Goal: Task Accomplishment & Management: Manage account settings

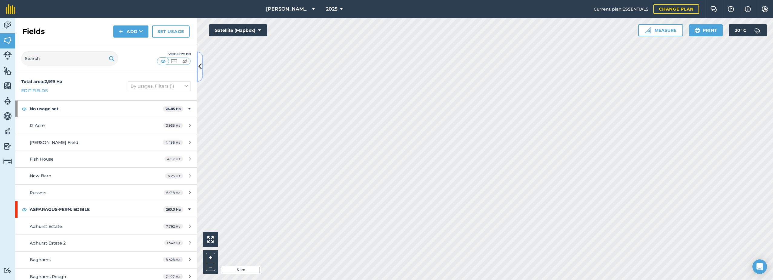
click at [200, 64] on icon at bounding box center [199, 66] width 3 height 11
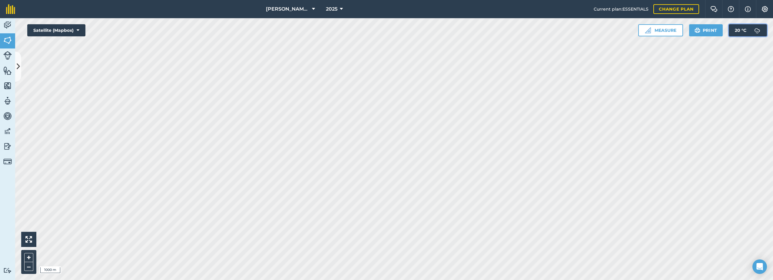
click at [384, 31] on button "20 ° C" at bounding box center [748, 30] width 38 height 12
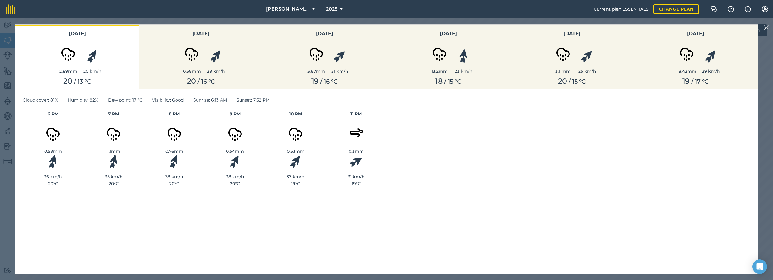
click at [384, 28] on img at bounding box center [765, 27] width 5 height 7
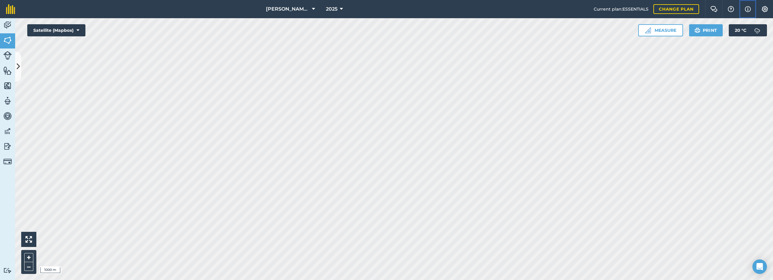
click at [384, 7] on img at bounding box center [748, 8] width 6 height 7
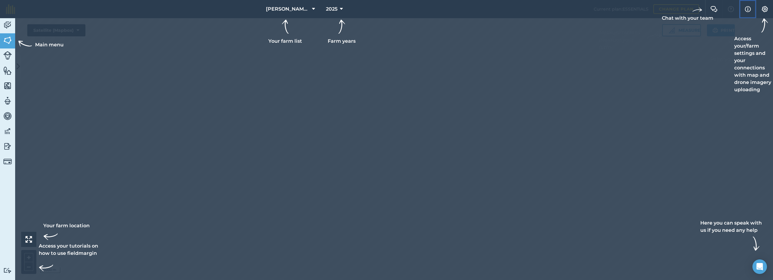
click at [384, 7] on img at bounding box center [748, 8] width 6 height 7
click at [384, 7] on img at bounding box center [764, 9] width 7 height 6
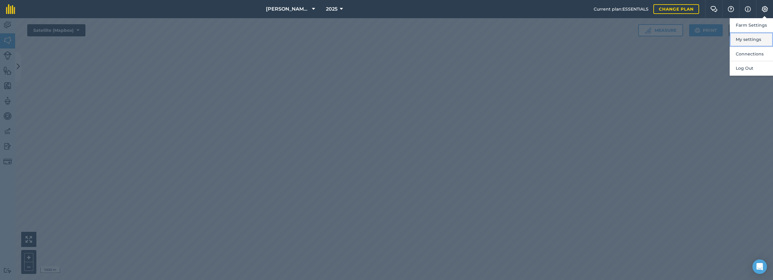
click at [384, 38] on button "My settings" at bounding box center [750, 39] width 43 height 14
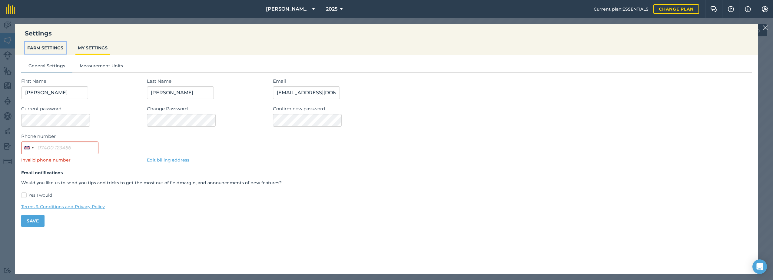
click at [40, 44] on button "FARM SETTINGS" at bounding box center [45, 48] width 41 height 12
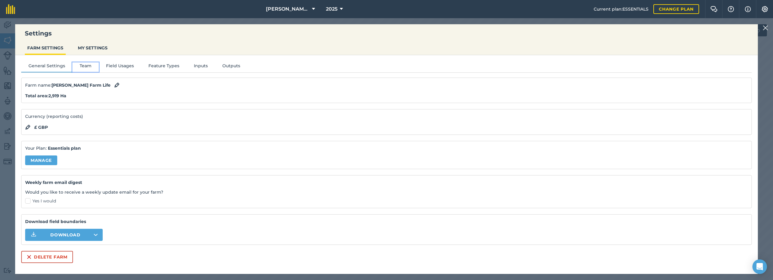
click at [86, 67] on button "Team" at bounding box center [85, 66] width 26 height 9
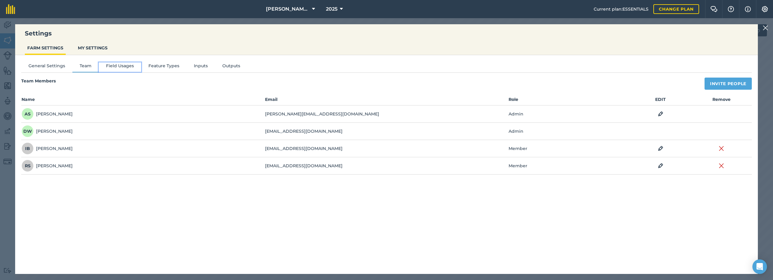
click at [122, 65] on button "Field Usages" at bounding box center [120, 66] width 42 height 9
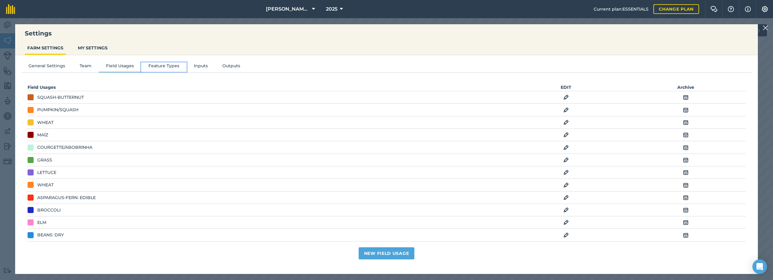
click at [164, 63] on button "Feature Types" at bounding box center [163, 66] width 45 height 9
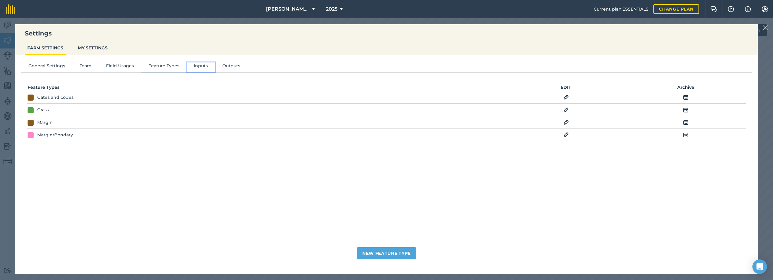
click at [202, 65] on button "Inputs" at bounding box center [201, 66] width 28 height 9
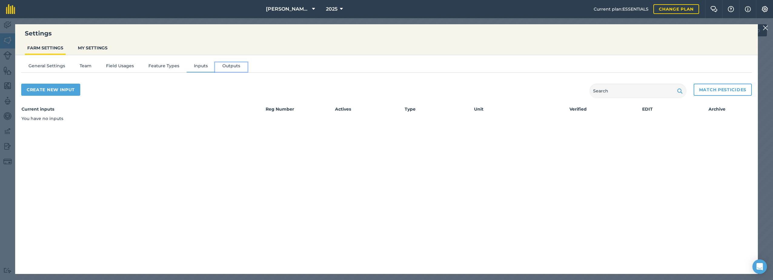
click at [238, 64] on button "Outputs" at bounding box center [231, 66] width 32 height 9
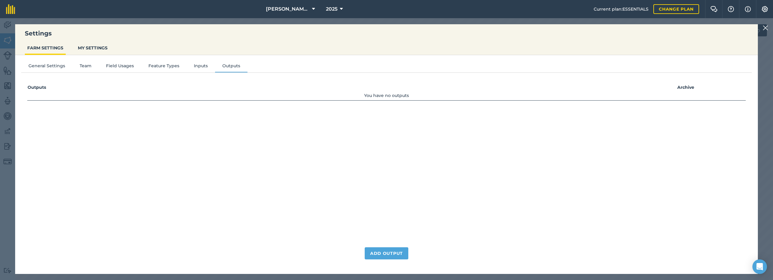
click at [384, 27] on img at bounding box center [764, 27] width 5 height 7
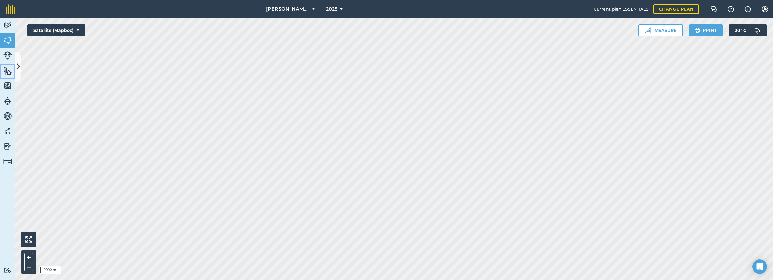
click at [7, 72] on img at bounding box center [7, 70] width 8 height 9
click at [8, 67] on img at bounding box center [7, 70] width 8 height 9
click at [17, 65] on icon at bounding box center [18, 66] width 3 height 11
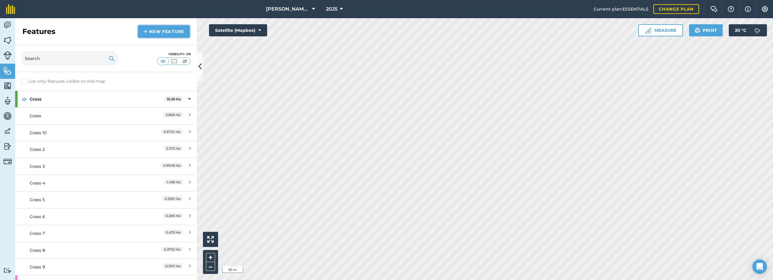
click at [157, 28] on link "New feature" at bounding box center [163, 31] width 51 height 12
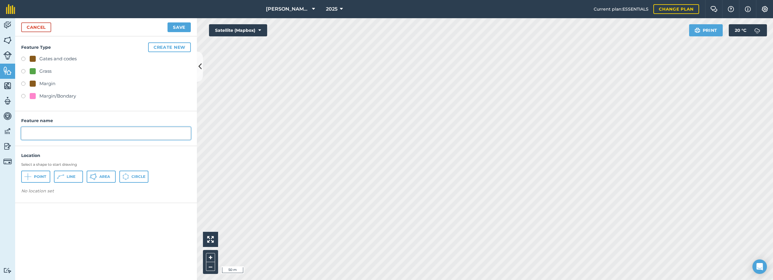
click at [39, 131] on input "text" at bounding box center [106, 133] width 170 height 13
type input "Work Shop"
click at [101, 177] on span "Area" at bounding box center [104, 176] width 11 height 5
click at [161, 47] on button "Create new" at bounding box center [169, 47] width 43 height 10
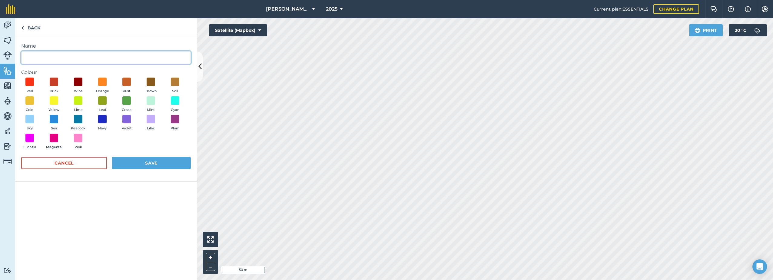
click at [52, 59] on input "Name" at bounding box center [106, 57] width 170 height 13
type input "Work Shop"
click at [82, 101] on span at bounding box center [78, 100] width 9 height 9
click at [125, 161] on button "Save" at bounding box center [151, 163] width 79 height 12
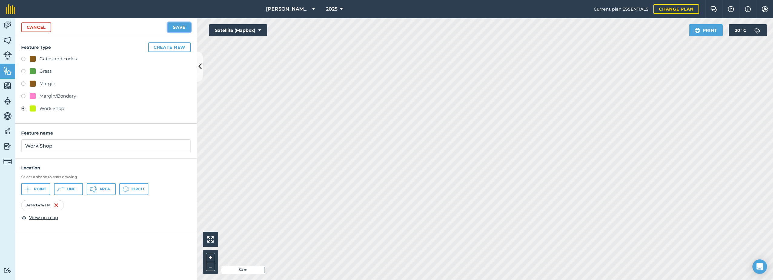
click at [174, 29] on button "Save" at bounding box center [178, 27] width 23 height 10
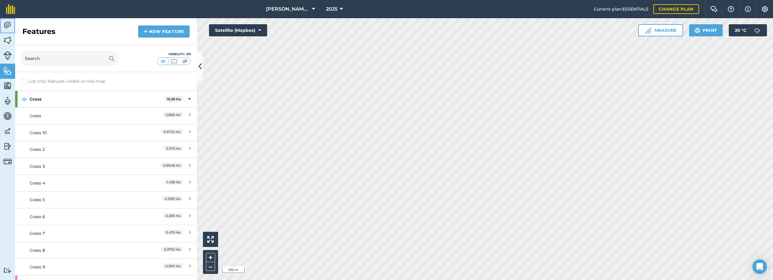
click at [8, 21] on img at bounding box center [7, 25] width 8 height 9
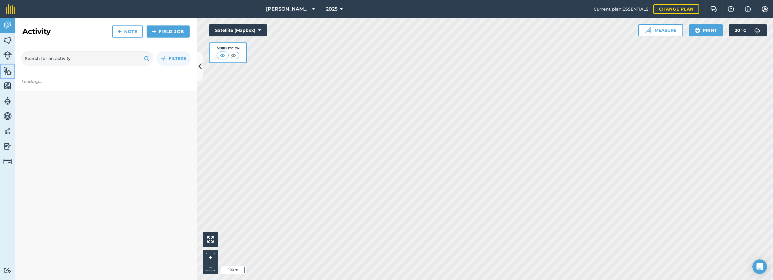
click at [5, 69] on img at bounding box center [7, 70] width 8 height 9
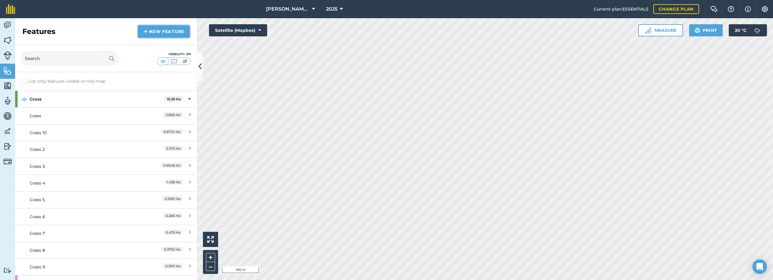
click at [151, 34] on link "New feature" at bounding box center [163, 31] width 51 height 12
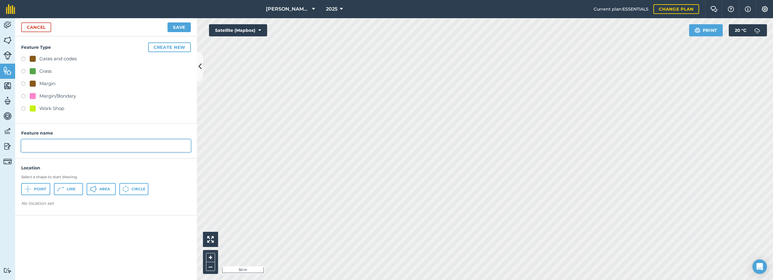
click at [37, 148] on input "text" at bounding box center [106, 145] width 170 height 13
type input "Little Sefter Yard"
click at [168, 46] on button "Create new" at bounding box center [169, 47] width 43 height 10
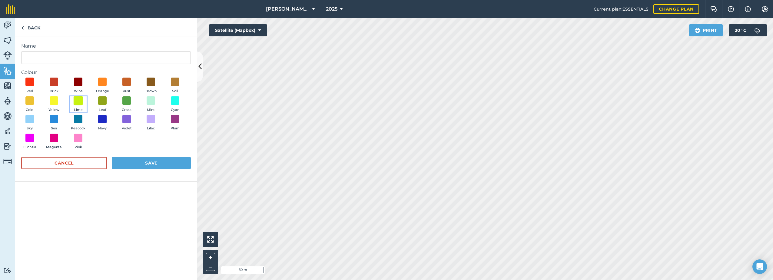
click at [80, 101] on span at bounding box center [78, 100] width 9 height 9
click at [178, 82] on span at bounding box center [174, 81] width 9 height 9
click at [62, 56] on input "Name" at bounding box center [106, 57] width 170 height 13
type input "Little Sefter Yard"
click at [138, 164] on button "Save" at bounding box center [151, 163] width 79 height 12
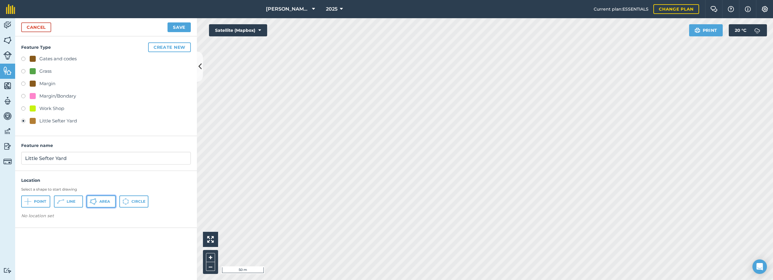
click at [98, 203] on button "Area" at bounding box center [101, 201] width 29 height 12
click at [182, 25] on button "Save" at bounding box center [178, 27] width 23 height 10
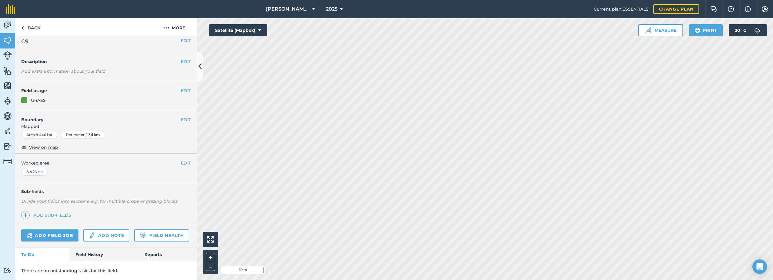
scroll to position [22, 0]
click at [10, 26] on img at bounding box center [7, 25] width 8 height 9
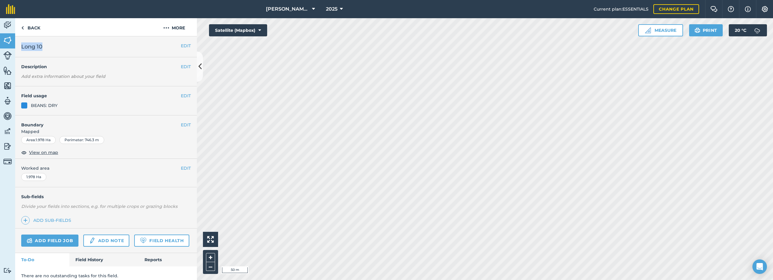
drag, startPoint x: 45, startPoint y: 47, endPoint x: 21, endPoint y: 48, distance: 23.0
click at [21, 48] on h2 "Long 10" at bounding box center [101, 46] width 160 height 8
copy span "Long 10"
drag, startPoint x: 167, startPoint y: 27, endPoint x: 171, endPoint y: 29, distance: 4.7
click at [168, 26] on img at bounding box center [166, 27] width 6 height 7
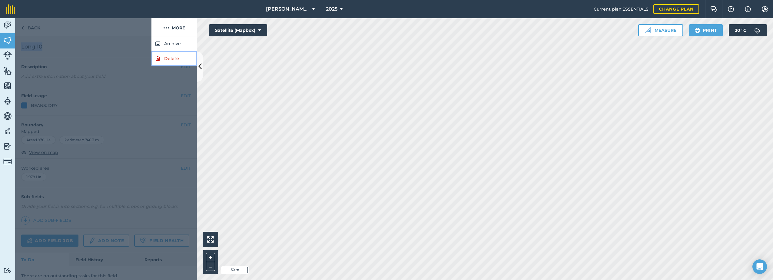
click at [165, 59] on link "Delete" at bounding box center [173, 58] width 45 height 15
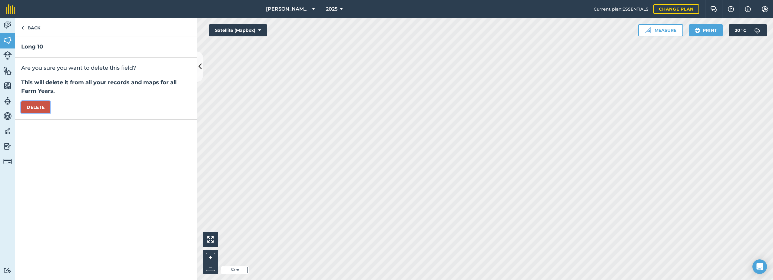
click at [37, 106] on button "Delete" at bounding box center [35, 107] width 29 height 12
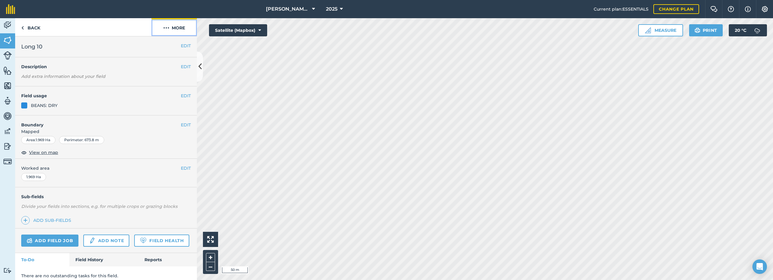
click at [169, 29] on img at bounding box center [166, 27] width 6 height 7
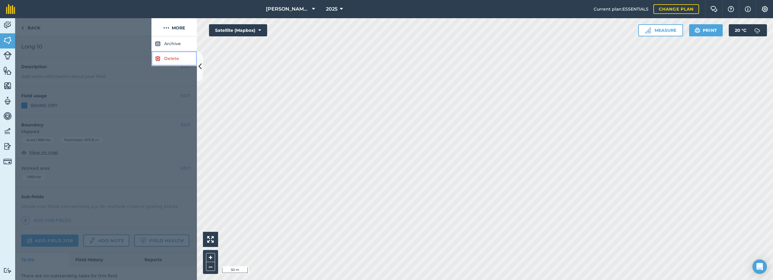
click at [162, 60] on link "Delete" at bounding box center [173, 58] width 45 height 15
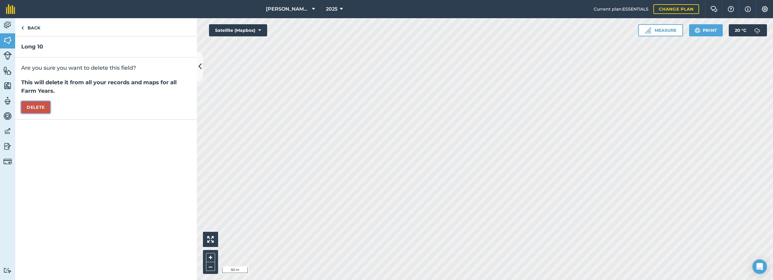
click at [35, 108] on button "Delete" at bounding box center [35, 107] width 29 height 12
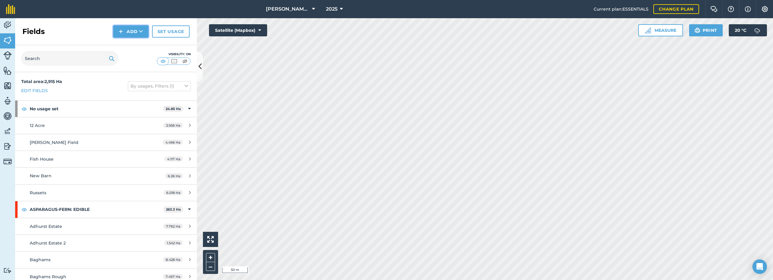
click at [130, 31] on button "Add" at bounding box center [130, 31] width 35 height 12
click at [127, 45] on link "Draw" at bounding box center [130, 44] width 33 height 13
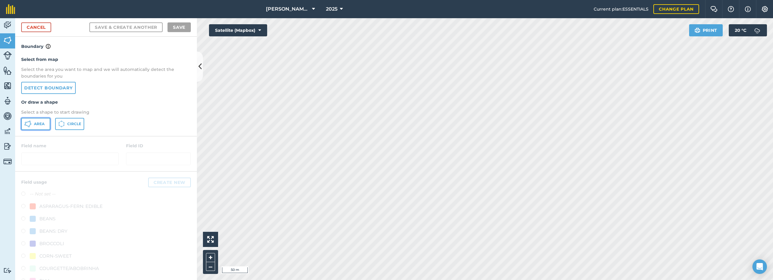
click at [38, 124] on span "Area" at bounding box center [39, 123] width 11 height 5
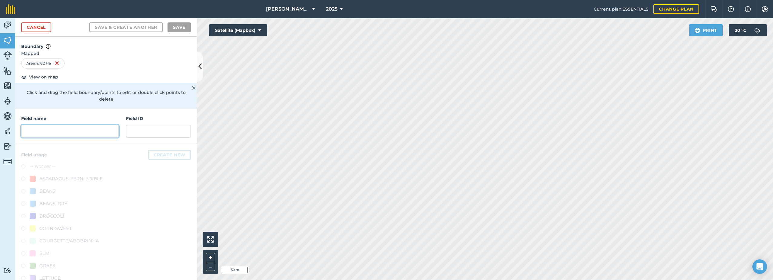
click at [55, 133] on input "text" at bounding box center [70, 131] width 98 height 13
paste input "Long 10"
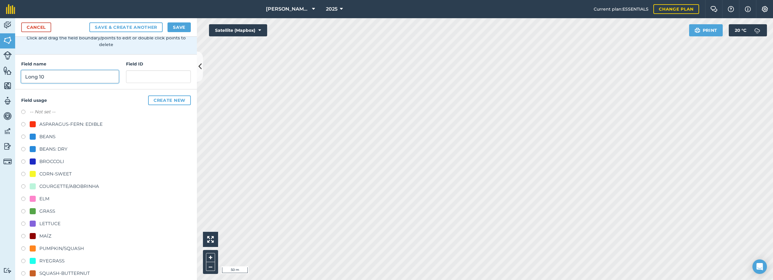
scroll to position [61, 0]
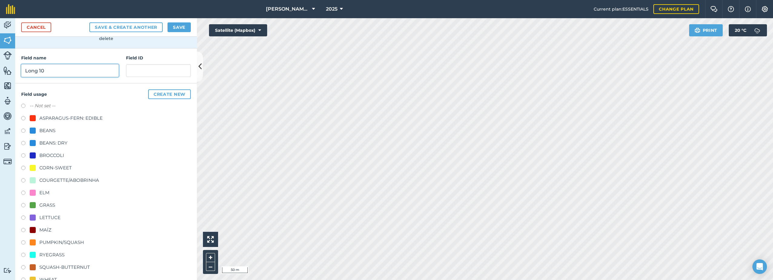
type input "Long 10"
click at [25, 132] on label at bounding box center [25, 131] width 8 height 6
radio input "true"
drag, startPoint x: 178, startPoint y: 29, endPoint x: 181, endPoint y: 34, distance: 6.1
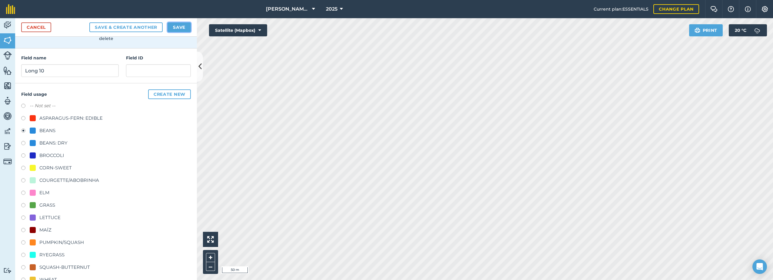
click at [178, 29] on button "Save" at bounding box center [178, 27] width 23 height 10
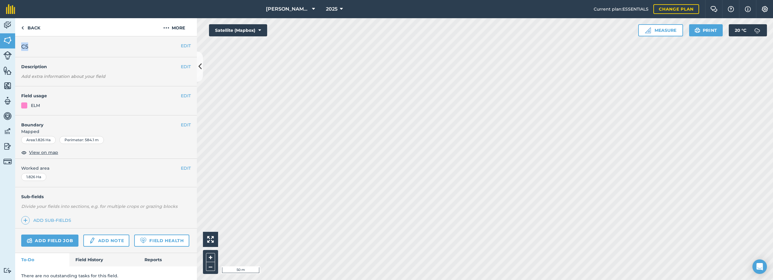
drag, startPoint x: 28, startPoint y: 48, endPoint x: 16, endPoint y: 48, distance: 12.1
click at [16, 48] on div "EDIT C5" at bounding box center [106, 46] width 182 height 21
drag, startPoint x: 16, startPoint y: 48, endPoint x: 24, endPoint y: 49, distance: 7.7
copy span "C5"
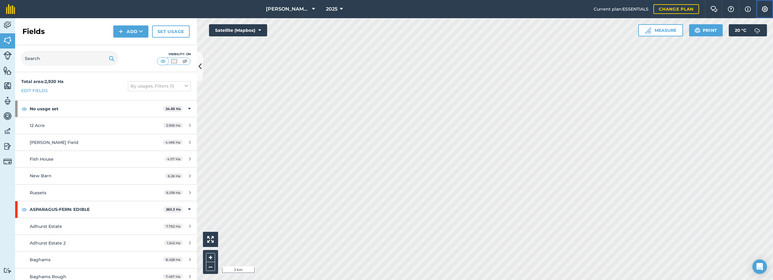
click at [384, 8] on img at bounding box center [764, 9] width 7 height 6
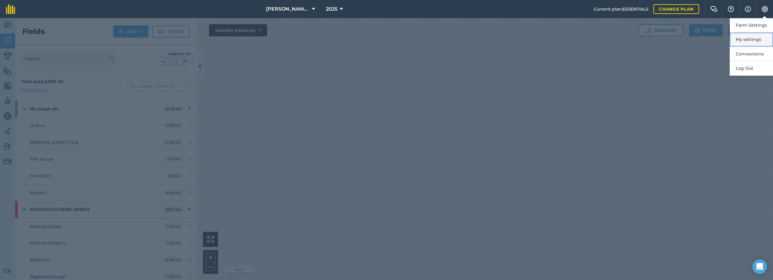
click at [384, 35] on button "My settings" at bounding box center [750, 39] width 43 height 14
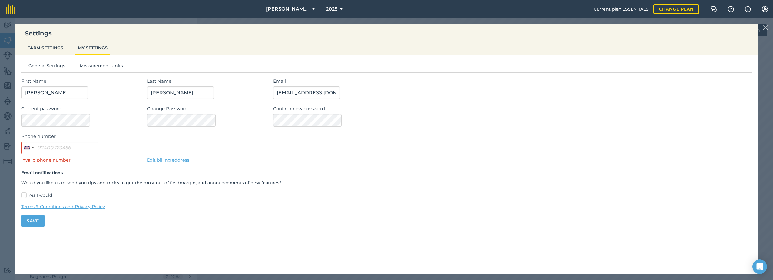
click at [384, 25] on img at bounding box center [764, 27] width 5 height 7
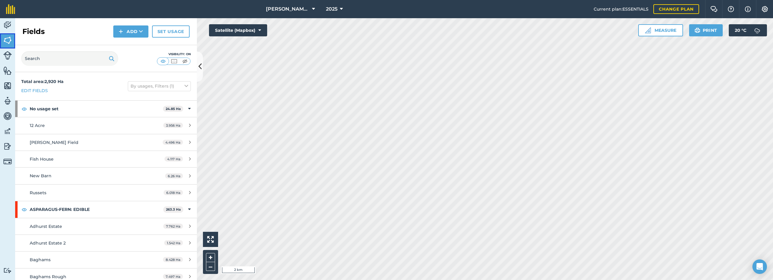
click at [8, 38] on img at bounding box center [7, 40] width 8 height 9
click at [8, 24] on img at bounding box center [7, 25] width 8 height 9
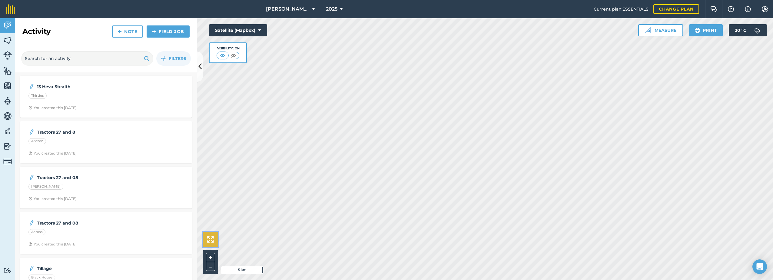
click at [210, 239] on img at bounding box center [210, 239] width 7 height 7
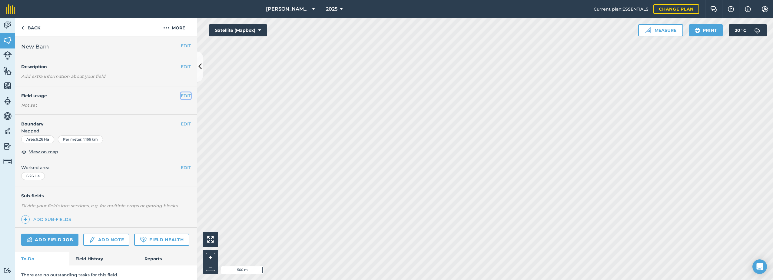
click at [181, 96] on button "EDIT" at bounding box center [186, 95] width 10 height 7
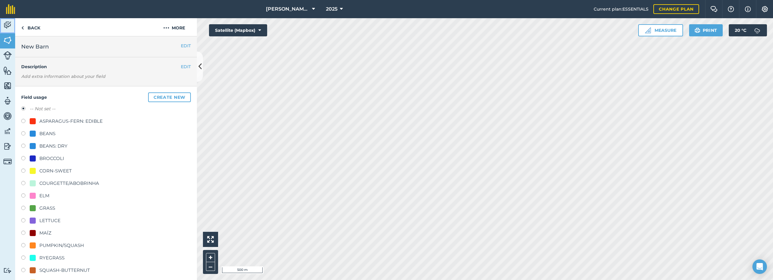
click at [8, 28] on img at bounding box center [7, 25] width 8 height 9
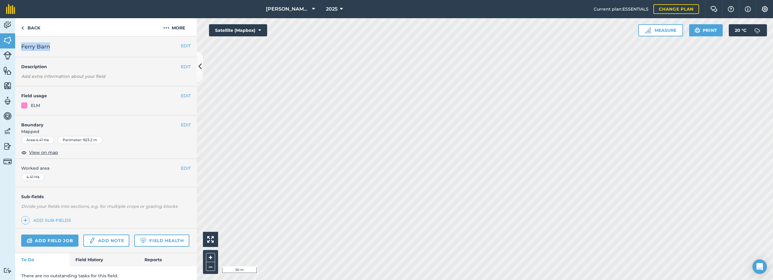
drag, startPoint x: 54, startPoint y: 46, endPoint x: 21, endPoint y: 45, distance: 33.0
click at [21, 45] on div "EDIT Ferry Barn" at bounding box center [106, 46] width 182 height 21
drag, startPoint x: 21, startPoint y: 45, endPoint x: 25, endPoint y: 47, distance: 4.2
copy span "Ferry Barn"
click at [167, 27] on img at bounding box center [166, 27] width 6 height 7
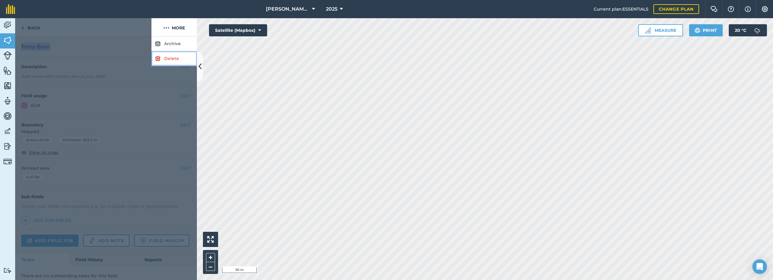
click at [161, 60] on link "Delete" at bounding box center [173, 58] width 45 height 15
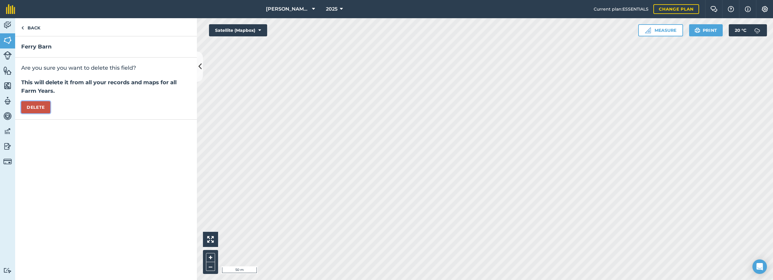
drag, startPoint x: 38, startPoint y: 107, endPoint x: 44, endPoint y: 106, distance: 5.8
click at [39, 106] on button "Delete" at bounding box center [35, 107] width 29 height 12
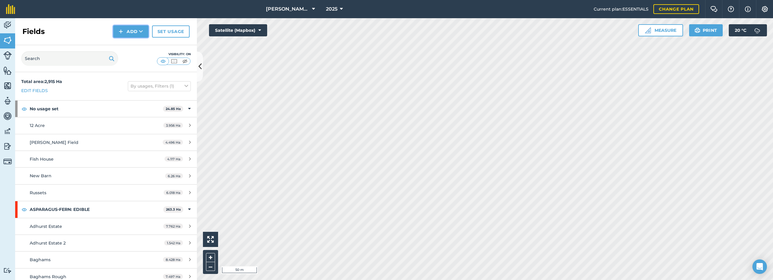
drag, startPoint x: 118, startPoint y: 29, endPoint x: 126, endPoint y: 36, distance: 9.9
click at [119, 30] on button "Add" at bounding box center [130, 31] width 35 height 12
click at [124, 44] on link "Draw" at bounding box center [130, 44] width 33 height 13
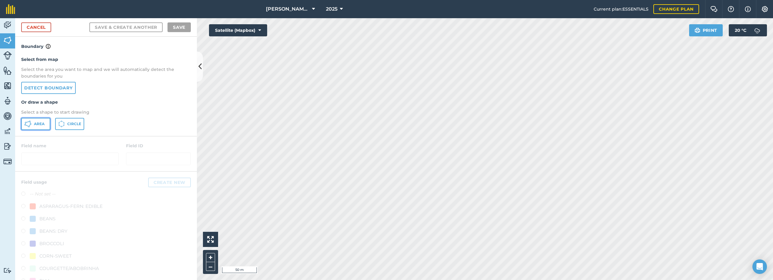
drag, startPoint x: 37, startPoint y: 124, endPoint x: 88, endPoint y: 139, distance: 53.3
click at [37, 124] on span "Area" at bounding box center [39, 123] width 11 height 5
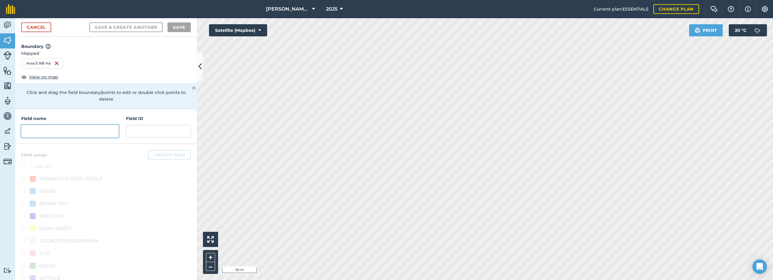
click at [63, 133] on input "text" at bounding box center [70, 131] width 98 height 13
paste input "Ferry Barn"
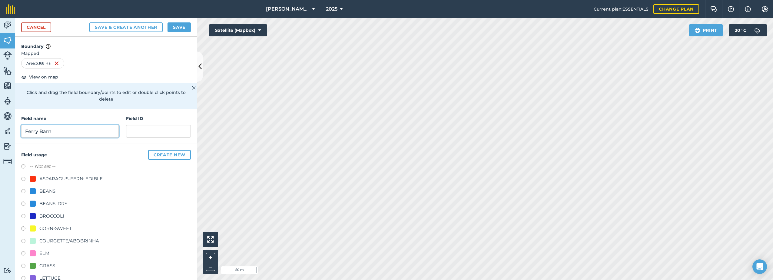
type input "Ferry Barn"
click at [46, 253] on div "ELM" at bounding box center [44, 253] width 10 height 7
radio input "true"
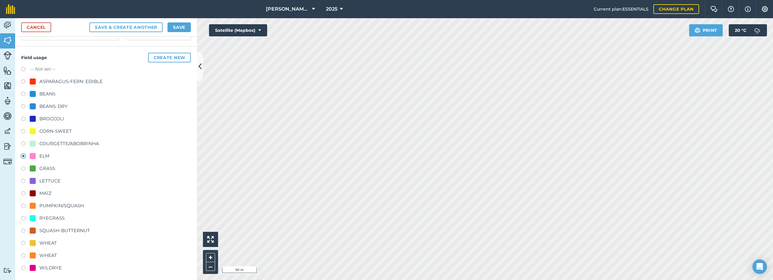
scroll to position [100, 0]
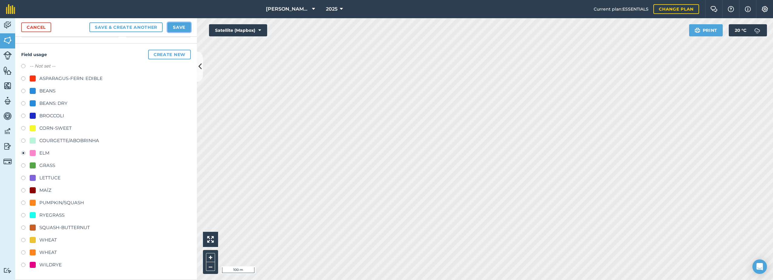
click at [181, 26] on button "Save" at bounding box center [178, 27] width 23 height 10
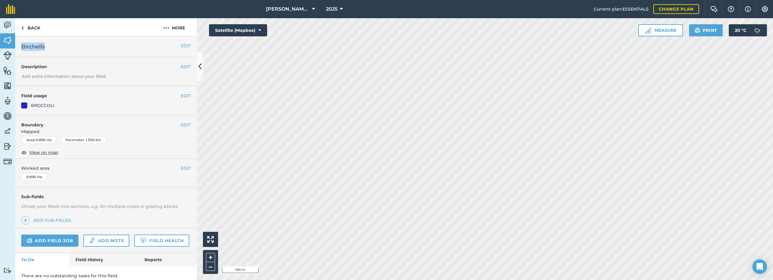
drag, startPoint x: 48, startPoint y: 47, endPoint x: 15, endPoint y: 46, distance: 32.4
click at [15, 46] on div "EDIT Birchells" at bounding box center [106, 46] width 182 height 21
drag, startPoint x: 15, startPoint y: 46, endPoint x: 36, endPoint y: 50, distance: 21.2
copy span "Birchells"
click at [164, 31] on img at bounding box center [166, 27] width 6 height 7
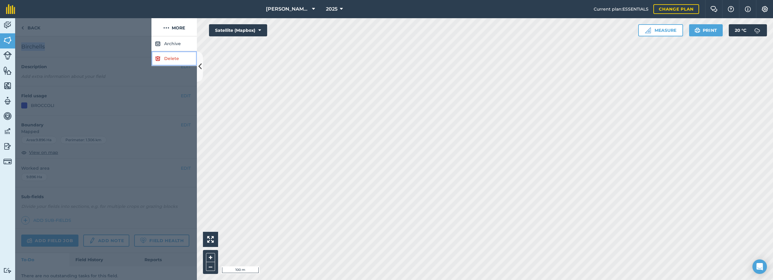
click at [157, 61] on img at bounding box center [157, 58] width 5 height 7
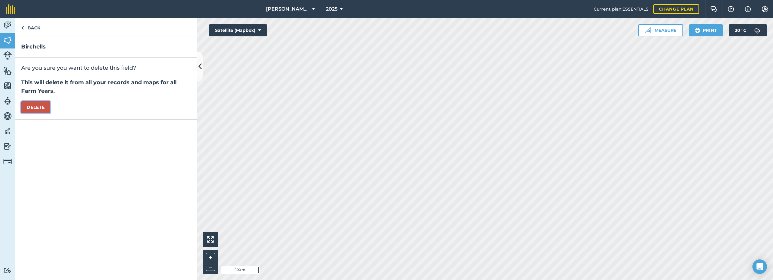
click at [35, 109] on button "Delete" at bounding box center [35, 107] width 29 height 12
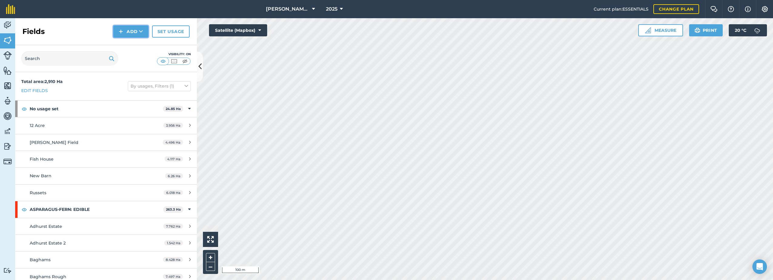
click at [132, 29] on button "Add" at bounding box center [130, 31] width 35 height 12
click at [127, 45] on link "Draw" at bounding box center [130, 44] width 33 height 13
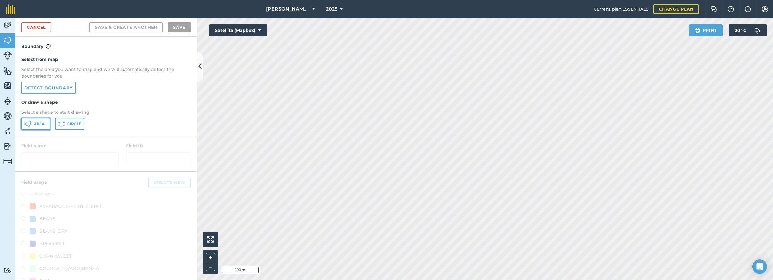
click at [26, 124] on icon at bounding box center [27, 123] width 7 height 7
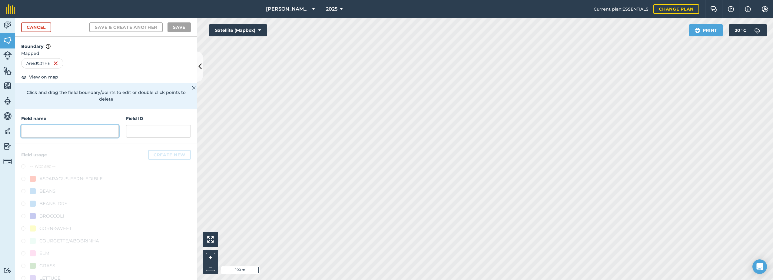
click at [53, 136] on input "text" at bounding box center [70, 131] width 98 height 13
paste input "Birchells"
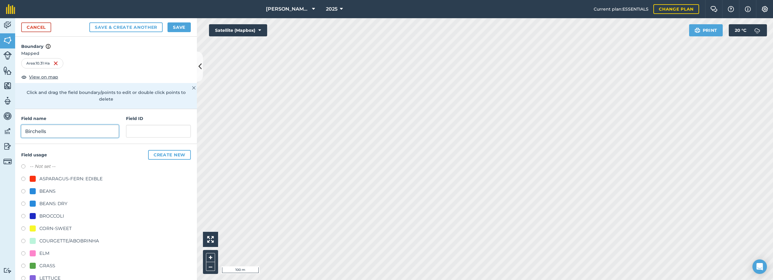
type input "Birchells"
click at [28, 217] on label at bounding box center [25, 217] width 8 height 6
radio input "true"
click at [179, 28] on button "Save" at bounding box center [178, 27] width 23 height 10
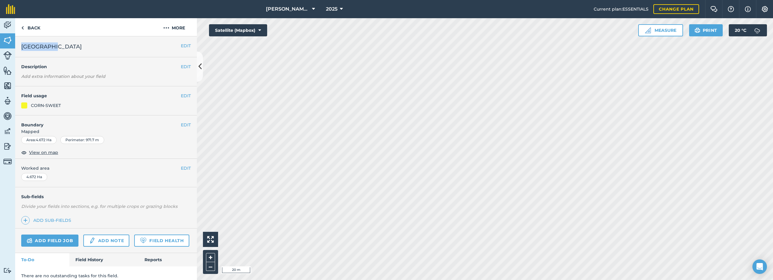
drag, startPoint x: 49, startPoint y: 47, endPoint x: 15, endPoint y: 47, distance: 33.6
click at [15, 47] on div "EDIT Kiln Field" at bounding box center [106, 46] width 182 height 21
copy span "[GEOGRAPHIC_DATA]"
click at [167, 28] on img at bounding box center [166, 27] width 6 height 7
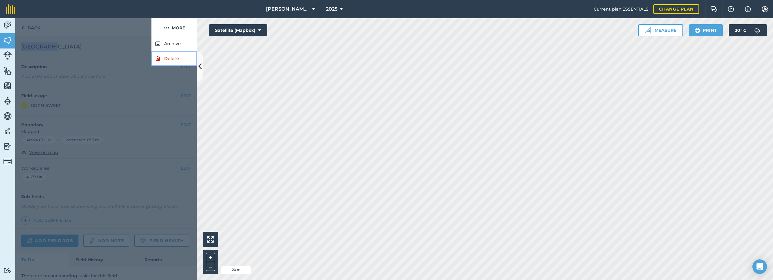
click at [156, 61] on img at bounding box center [157, 58] width 5 height 7
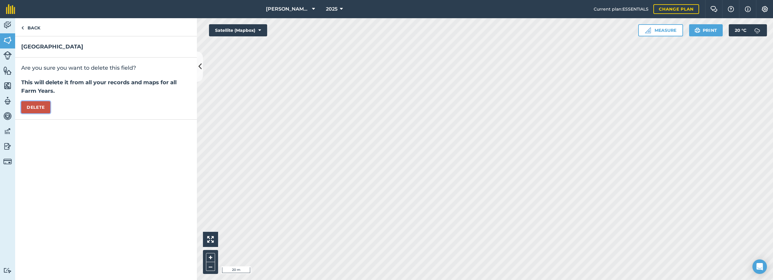
drag, startPoint x: 28, startPoint y: 108, endPoint x: 33, endPoint y: 111, distance: 5.7
click at [27, 108] on button "Delete" at bounding box center [35, 107] width 29 height 12
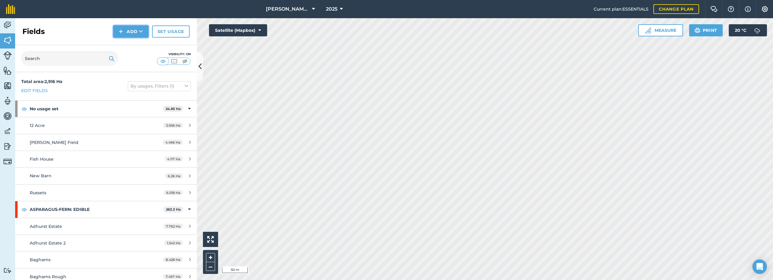
click at [119, 32] on button "Add" at bounding box center [130, 31] width 35 height 12
click at [127, 42] on link "Draw" at bounding box center [130, 44] width 33 height 13
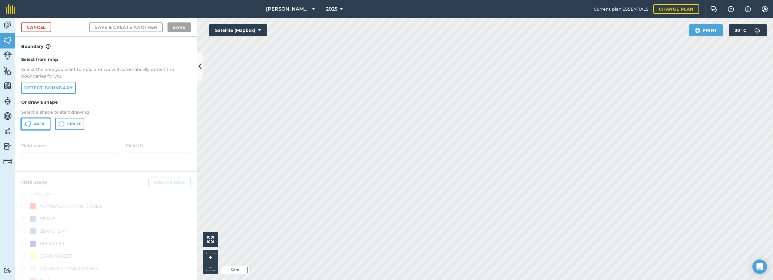
drag, startPoint x: 28, startPoint y: 123, endPoint x: 89, endPoint y: 134, distance: 61.2
click at [28, 123] on icon at bounding box center [27, 123] width 7 height 7
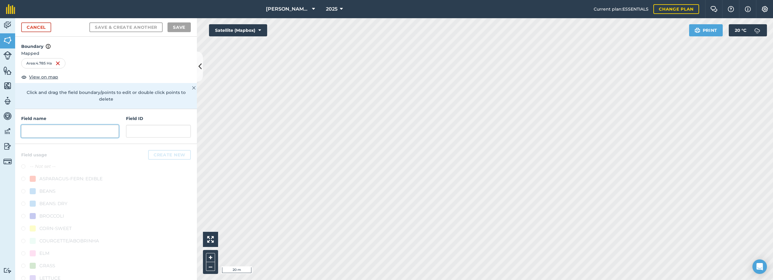
click at [51, 133] on input "text" at bounding box center [70, 131] width 98 height 13
paste input "[GEOGRAPHIC_DATA]"
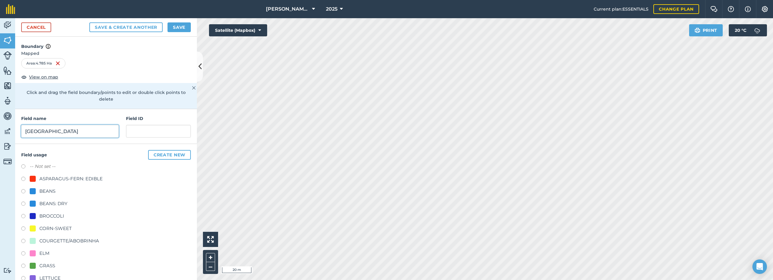
type input "[GEOGRAPHIC_DATA]"
click at [49, 228] on div "CORN-SWEET" at bounding box center [55, 228] width 32 height 7
radio input "true"
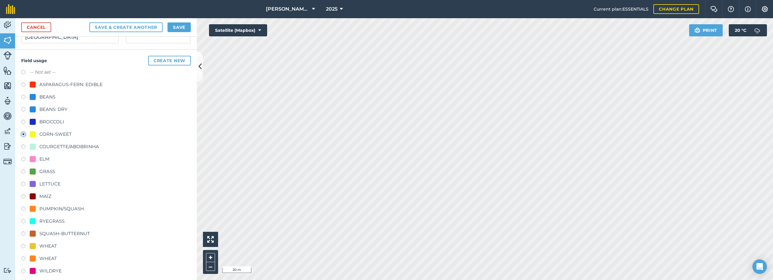
scroll to position [100, 0]
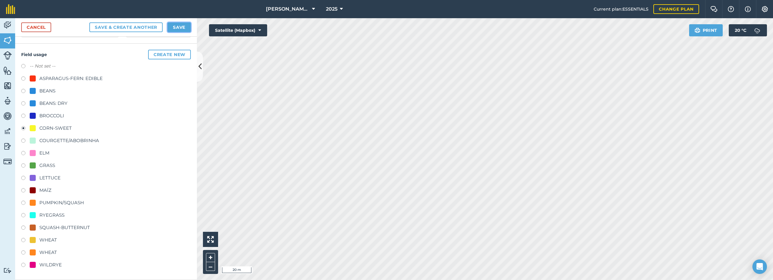
click at [173, 27] on button "Save" at bounding box center [178, 27] width 23 height 10
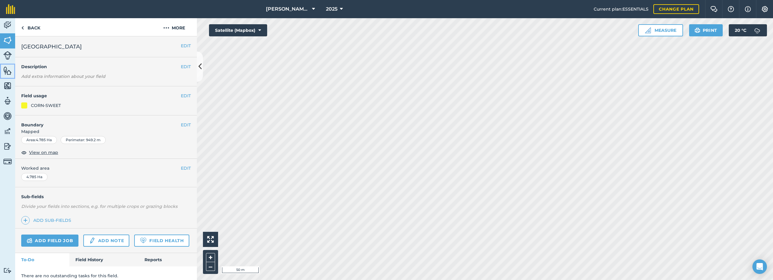
click at [7, 72] on img at bounding box center [7, 70] width 8 height 9
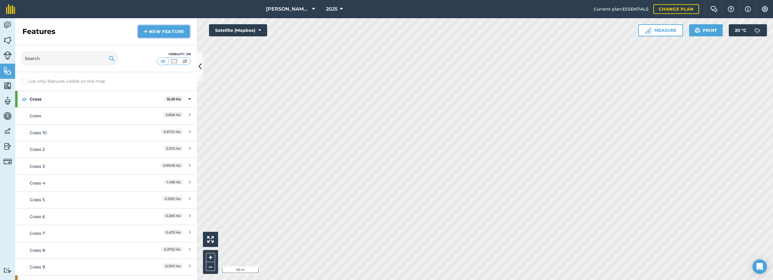
click at [160, 32] on link "New feature" at bounding box center [163, 31] width 51 height 12
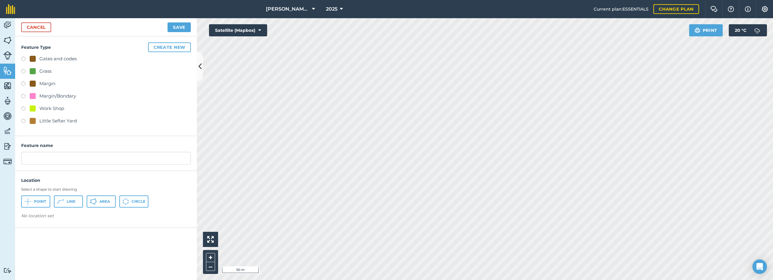
click at [34, 71] on div at bounding box center [33, 71] width 6 height 6
radio input "true"
type input "Grass 10"
click at [31, 202] on icon at bounding box center [27, 201] width 7 height 7
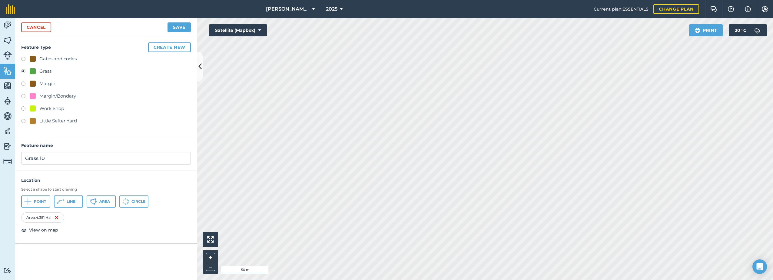
click at [26, 71] on label at bounding box center [25, 72] width 8 height 6
click at [181, 28] on button "Save" at bounding box center [178, 27] width 23 height 10
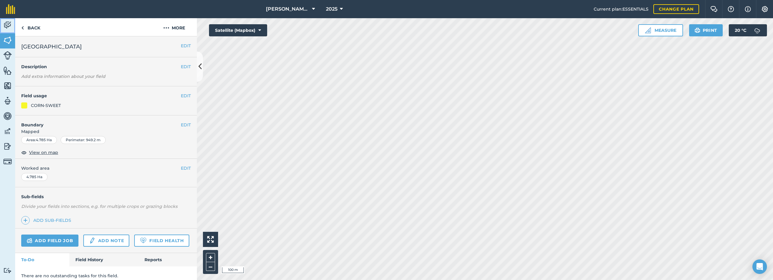
click at [2, 24] on link "Activity" at bounding box center [7, 25] width 15 height 15
drag, startPoint x: 55, startPoint y: 46, endPoint x: 16, endPoint y: 45, distance: 38.2
click at [16, 45] on div "EDIT South Outer" at bounding box center [106, 46] width 182 height 21
drag, startPoint x: 16, startPoint y: 45, endPoint x: 42, endPoint y: 45, distance: 25.7
copy span "South Outer"
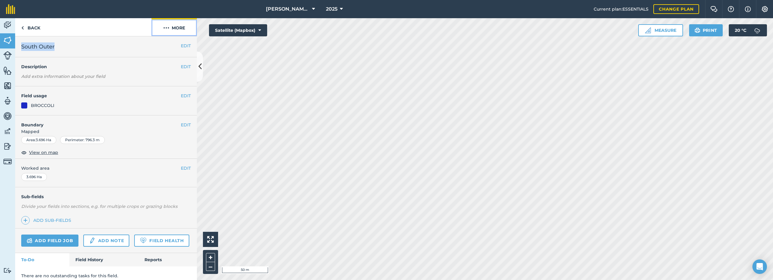
click at [167, 31] on img at bounding box center [166, 27] width 6 height 7
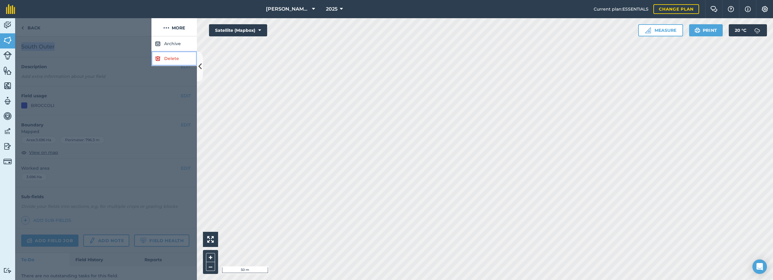
click at [169, 62] on link "Delete" at bounding box center [173, 58] width 45 height 15
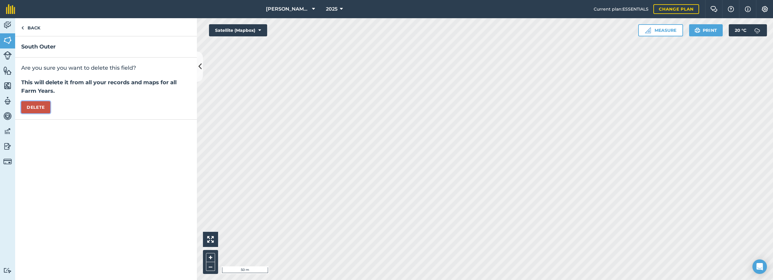
click at [41, 107] on button "Delete" at bounding box center [35, 107] width 29 height 12
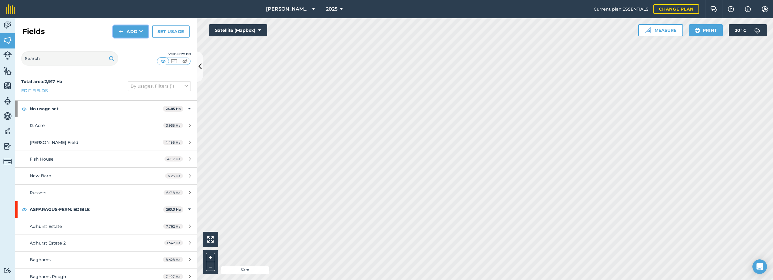
click at [135, 29] on button "Add" at bounding box center [130, 31] width 35 height 12
click at [133, 44] on link "Draw" at bounding box center [130, 44] width 33 height 13
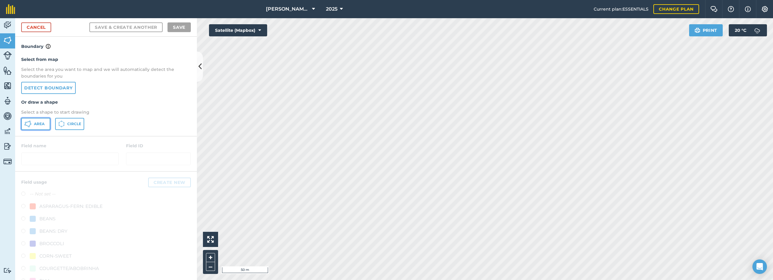
drag, startPoint x: 40, startPoint y: 124, endPoint x: 88, endPoint y: 131, distance: 48.2
click at [40, 124] on span "Area" at bounding box center [39, 123] width 11 height 5
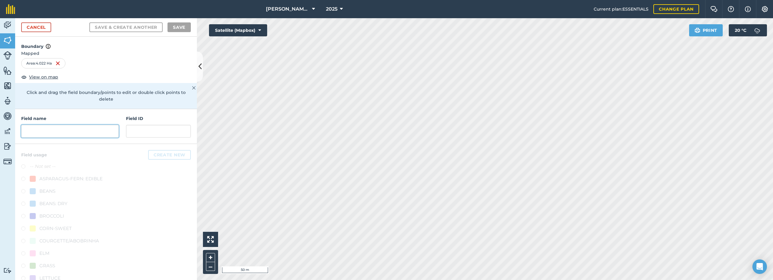
click at [58, 130] on input "text" at bounding box center [70, 131] width 98 height 13
paste input "South Outer"
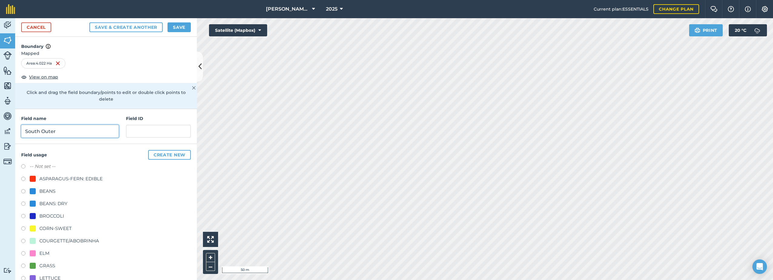
type input "South Outer"
click at [37, 216] on div "BROCCOLI" at bounding box center [47, 215] width 35 height 7
radio input "true"
click at [181, 28] on button "Save" at bounding box center [178, 27] width 23 height 10
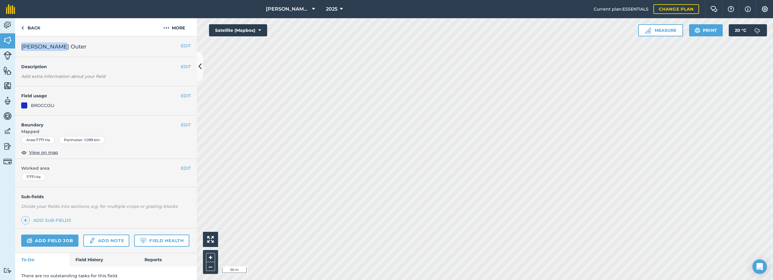
drag, startPoint x: 57, startPoint y: 48, endPoint x: 20, endPoint y: 46, distance: 37.0
click at [20, 46] on div "EDIT [PERSON_NAME] Outer" at bounding box center [106, 46] width 182 height 21
drag, startPoint x: 20, startPoint y: 46, endPoint x: 45, endPoint y: 47, distance: 24.8
copy span "[PERSON_NAME] Outer"
click at [175, 28] on button "More" at bounding box center [173, 27] width 45 height 18
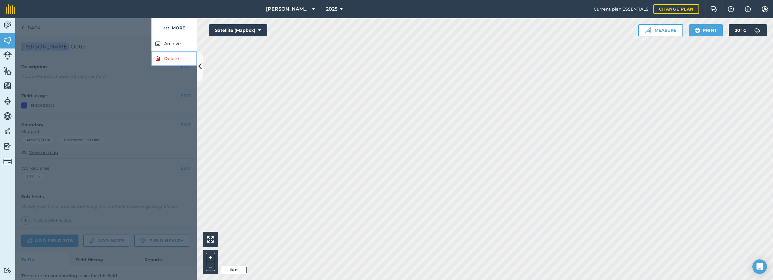
click at [162, 61] on link "Delete" at bounding box center [173, 58] width 45 height 15
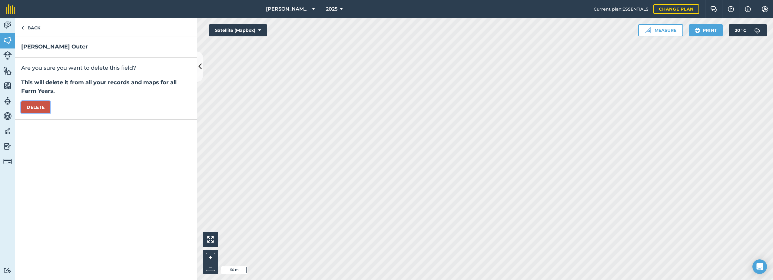
drag, startPoint x: 25, startPoint y: 109, endPoint x: 30, endPoint y: 108, distance: 4.7
click at [26, 109] on button "Delete" at bounding box center [35, 107] width 29 height 12
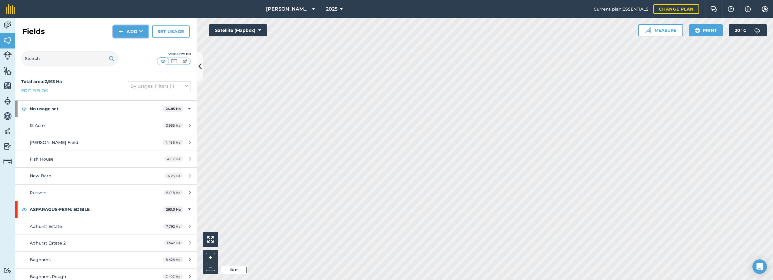
click at [138, 34] on button "Add" at bounding box center [130, 31] width 35 height 12
click at [133, 44] on link "Draw" at bounding box center [130, 44] width 33 height 13
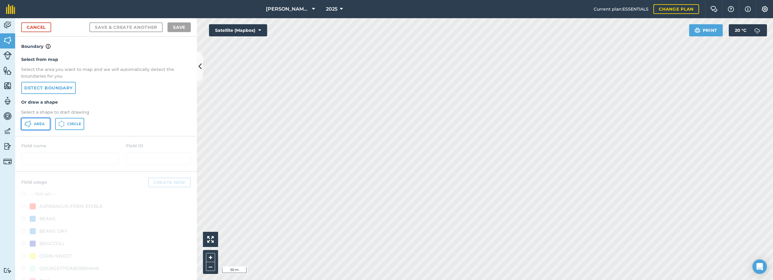
click at [35, 124] on span "Area" at bounding box center [39, 123] width 11 height 5
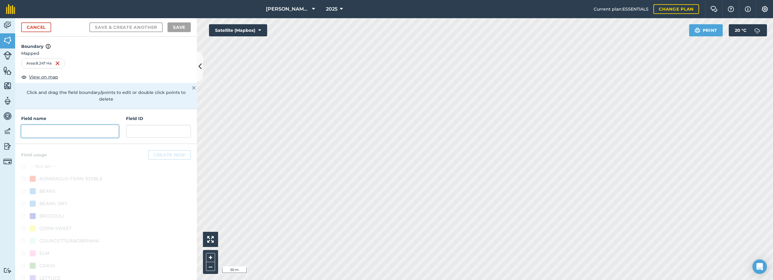
click at [33, 131] on input "text" at bounding box center [70, 131] width 98 height 13
paste input "[PERSON_NAME] Outer"
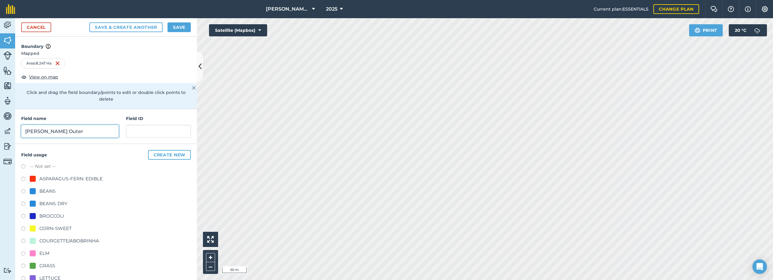
type input "[PERSON_NAME] Outer"
click at [31, 216] on div at bounding box center [33, 216] width 6 height 6
radio input "true"
click at [180, 28] on button "Save" at bounding box center [178, 27] width 23 height 10
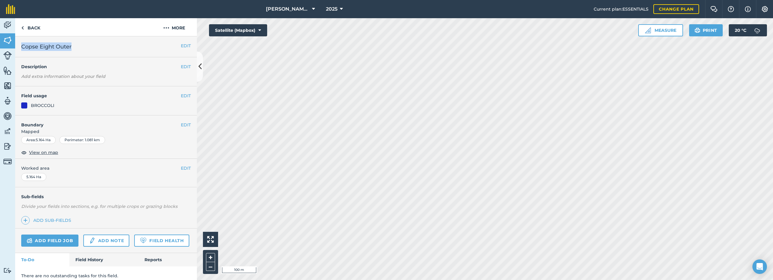
drag, startPoint x: 72, startPoint y: 46, endPoint x: 21, endPoint y: 47, distance: 50.6
click at [21, 47] on h2 "Copse Eight Outer" at bounding box center [101, 46] width 160 height 8
copy span "Copse Eight Outer"
click at [172, 28] on button "More" at bounding box center [173, 27] width 45 height 18
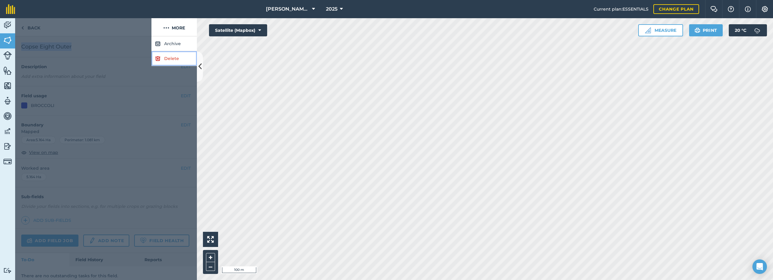
click at [164, 59] on link "Delete" at bounding box center [173, 58] width 45 height 15
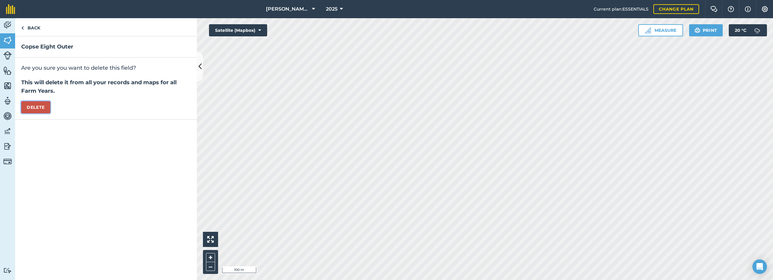
click at [38, 107] on button "Delete" at bounding box center [35, 107] width 29 height 12
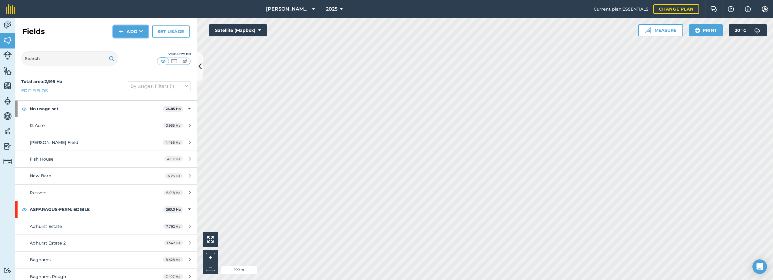
click at [141, 28] on icon at bounding box center [141, 31] width 4 height 6
click at [119, 44] on link "Draw" at bounding box center [130, 44] width 33 height 13
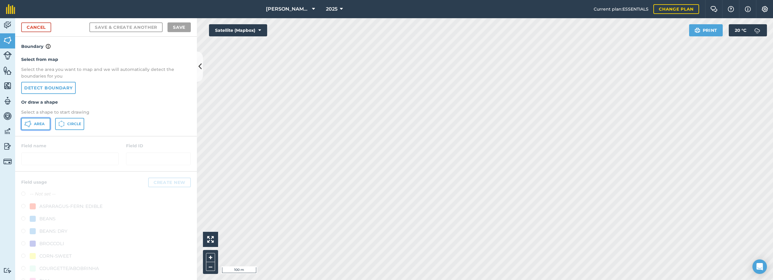
click at [35, 128] on button "Area" at bounding box center [35, 124] width 29 height 12
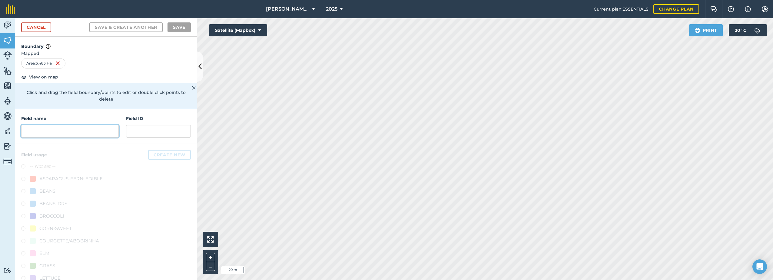
click at [68, 134] on input "text" at bounding box center [70, 131] width 98 height 13
paste input "Copse Eight Outer"
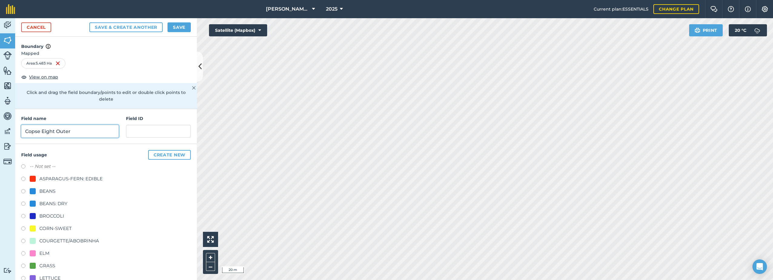
type input "Copse Eight Outer"
click at [178, 26] on button "Save" at bounding box center [178, 27] width 23 height 10
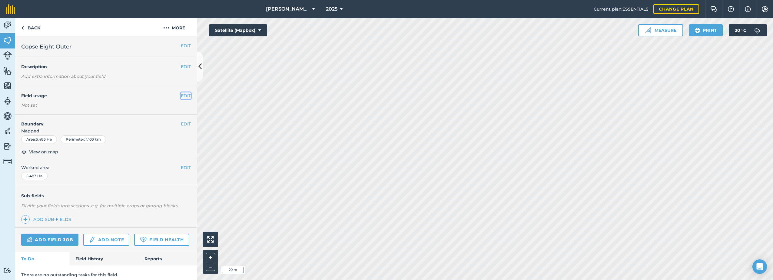
click at [181, 96] on button "EDIT" at bounding box center [186, 95] width 10 height 7
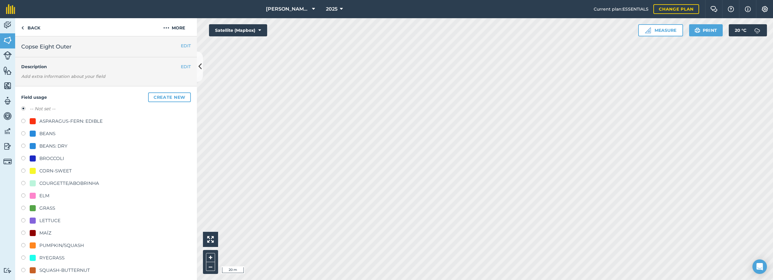
click at [32, 157] on div at bounding box center [33, 158] width 6 height 6
radio input "true"
radio input "false"
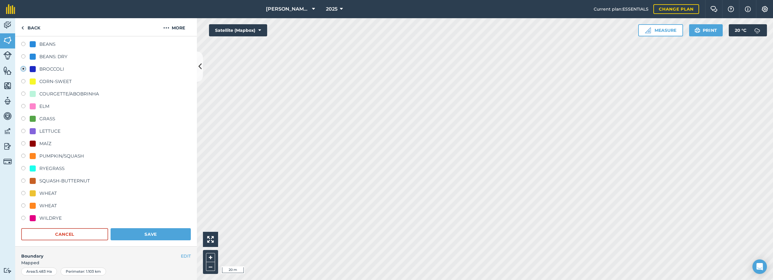
scroll to position [243, 0]
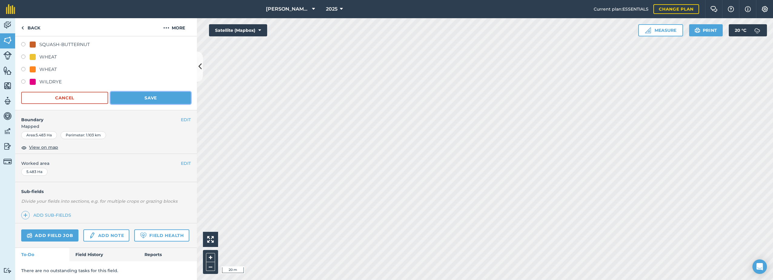
click at [153, 92] on button "Save" at bounding box center [151, 98] width 80 height 12
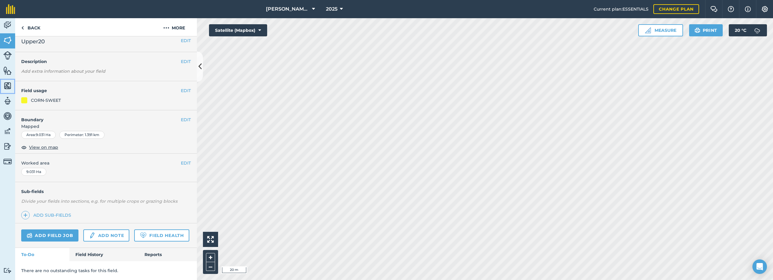
click at [8, 88] on img at bounding box center [7, 85] width 8 height 9
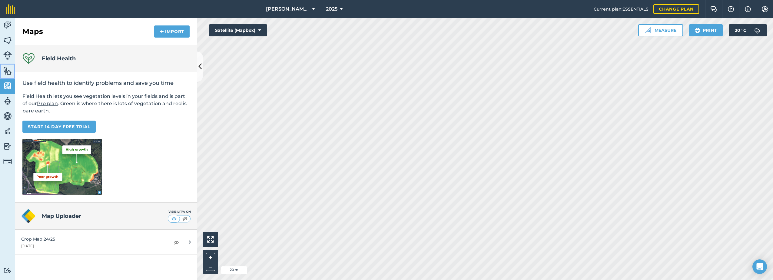
click at [4, 69] on img at bounding box center [7, 70] width 8 height 9
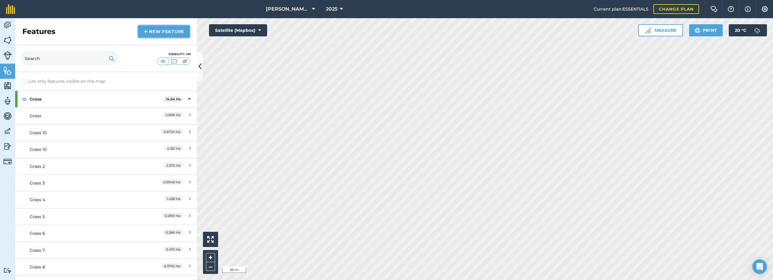
click at [142, 35] on link "New feature" at bounding box center [163, 31] width 51 height 12
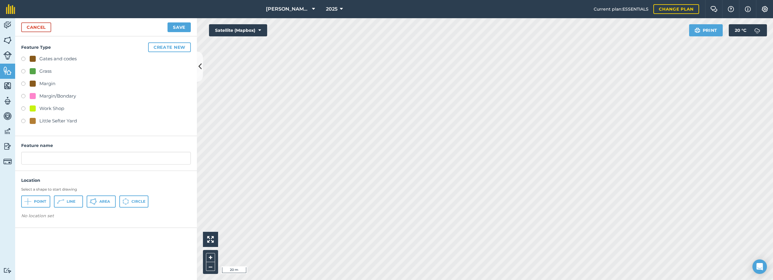
click at [51, 94] on div "Margin/Bondary" at bounding box center [57, 95] width 37 height 7
radio input "true"
type input "Margin/Bondary 4"
click at [107, 203] on button "Area" at bounding box center [101, 201] width 29 height 12
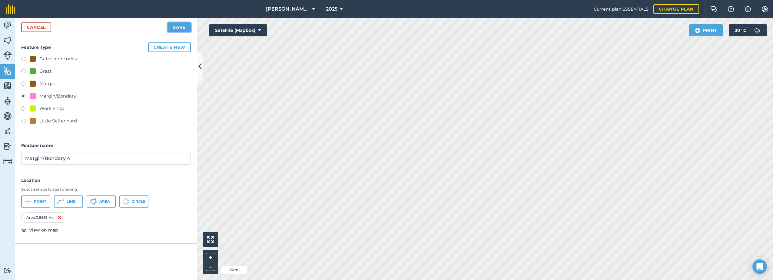
click at [183, 27] on button "Save" at bounding box center [178, 27] width 23 height 10
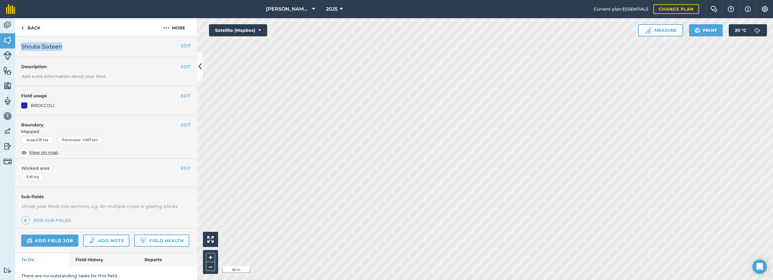
drag, startPoint x: 63, startPoint y: 47, endPoint x: 19, endPoint y: 48, distance: 43.6
click at [19, 48] on div "EDIT Shrubs Sixteen" at bounding box center [106, 46] width 182 height 21
copy span "Shrubs Sixteen"
click at [164, 29] on img at bounding box center [166, 27] width 6 height 7
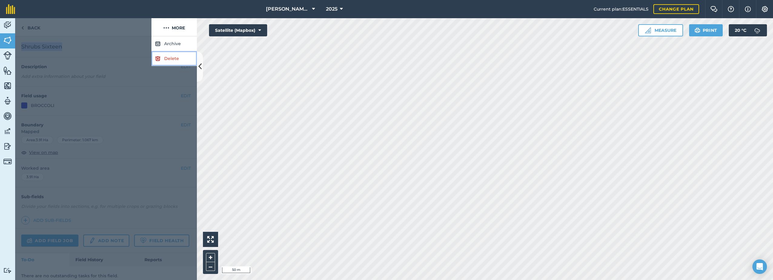
click at [170, 60] on link "Delete" at bounding box center [173, 58] width 45 height 15
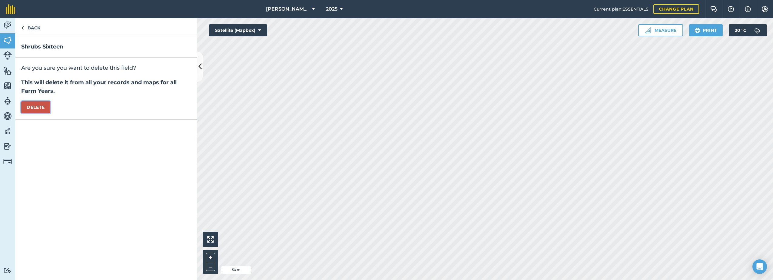
drag, startPoint x: 28, startPoint y: 107, endPoint x: 100, endPoint y: 95, distance: 72.7
click at [28, 107] on button "Delete" at bounding box center [35, 107] width 29 height 12
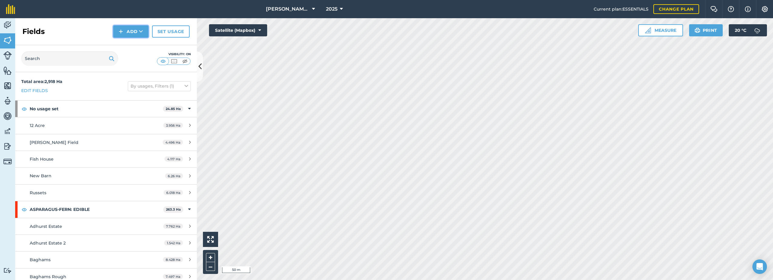
click at [137, 31] on button "Add" at bounding box center [130, 31] width 35 height 12
click at [124, 46] on link "Draw" at bounding box center [130, 44] width 33 height 13
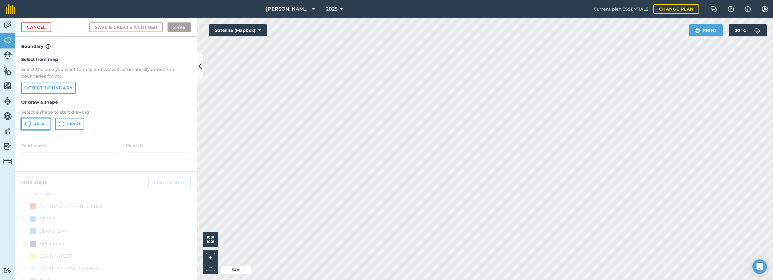
drag, startPoint x: 36, startPoint y: 123, endPoint x: 47, endPoint y: 124, distance: 11.0
click at [36, 123] on span "Area" at bounding box center [39, 123] width 11 height 5
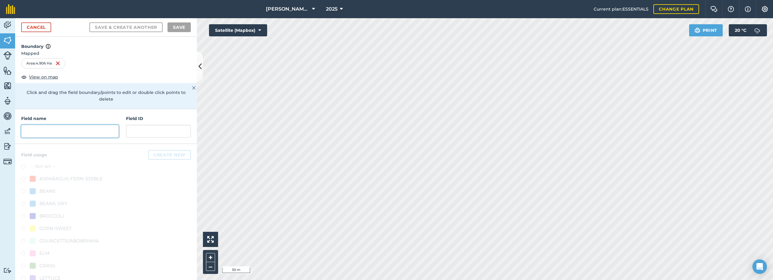
paste input "Shrubs Sixteen"
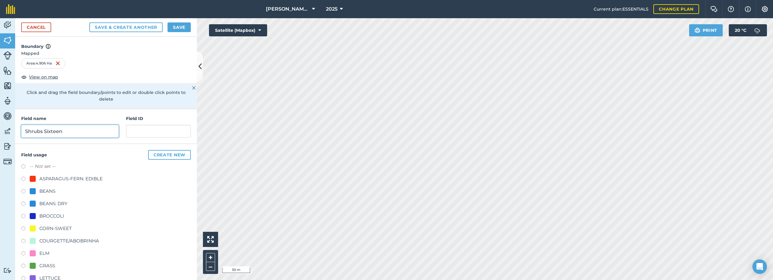
type input "Shrubs Sixteen"
click at [39, 214] on div "BROCCOLI" at bounding box center [51, 215] width 25 height 7
radio input "true"
click at [181, 24] on button "Save" at bounding box center [178, 27] width 23 height 10
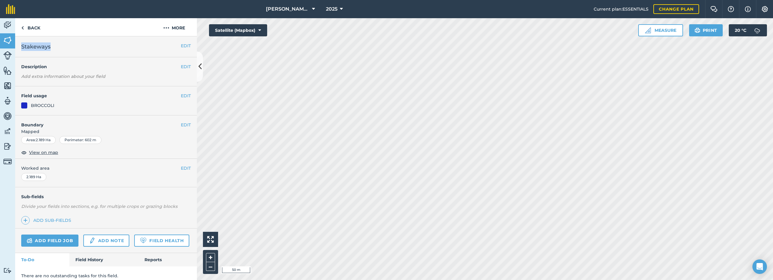
drag, startPoint x: 55, startPoint y: 46, endPoint x: 21, endPoint y: 47, distance: 33.0
click at [21, 47] on h2 "Stakeways" at bounding box center [101, 46] width 160 height 8
copy span "Stakeways"
click at [179, 29] on button "More" at bounding box center [173, 27] width 45 height 18
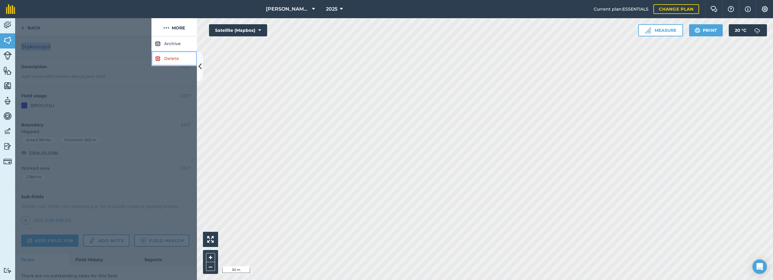
click at [158, 59] on img at bounding box center [157, 58] width 5 height 7
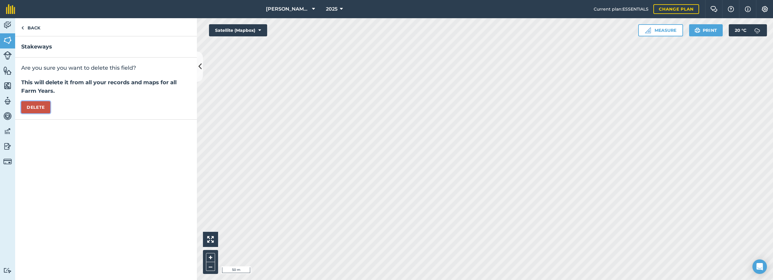
drag, startPoint x: 42, startPoint y: 108, endPoint x: 127, endPoint y: 114, distance: 84.7
click at [42, 108] on button "Delete" at bounding box center [35, 107] width 29 height 12
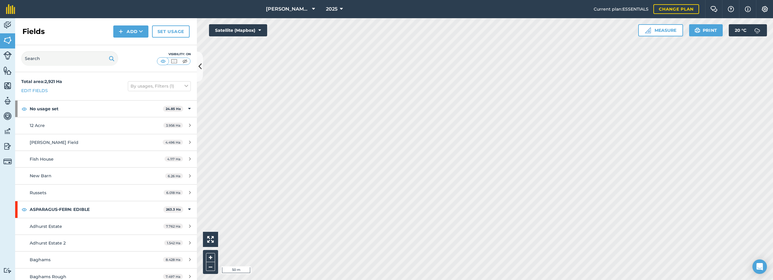
click at [138, 23] on div "Fields Add Set usage" at bounding box center [106, 31] width 182 height 27
click at [136, 29] on button "Add" at bounding box center [130, 31] width 35 height 12
click at [137, 49] on link "Draw" at bounding box center [130, 44] width 33 height 13
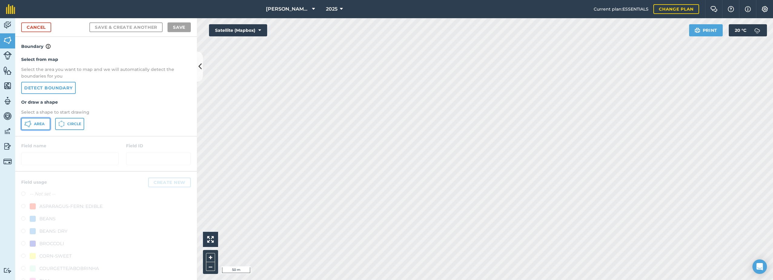
drag, startPoint x: 36, startPoint y: 123, endPoint x: 137, endPoint y: 124, distance: 100.2
click at [37, 123] on span "Area" at bounding box center [39, 123] width 11 height 5
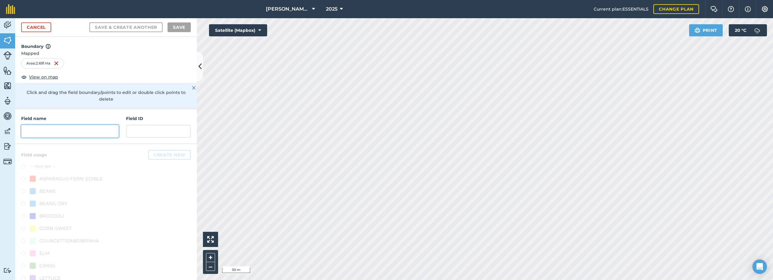
paste input "Stakeways"
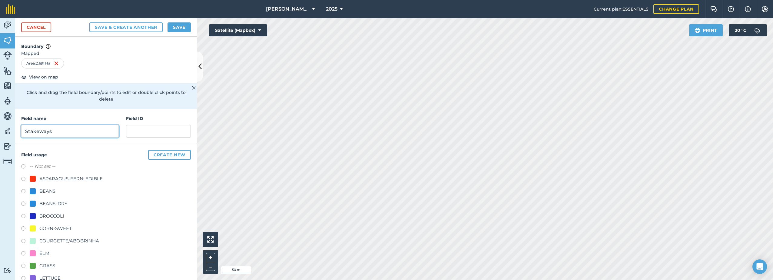
type input "Stakeways"
click at [43, 215] on div "BROCCOLI" at bounding box center [51, 215] width 25 height 7
radio input "true"
click at [174, 30] on button "Save" at bounding box center [178, 27] width 23 height 10
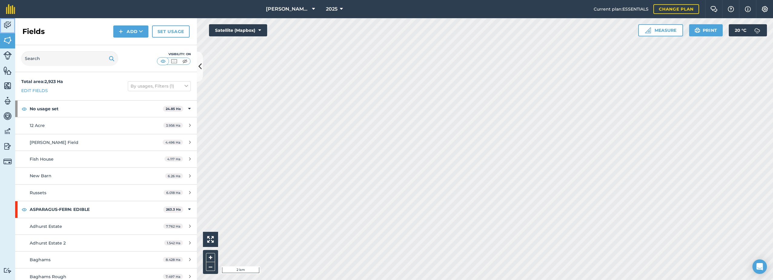
click at [9, 21] on img at bounding box center [7, 25] width 8 height 9
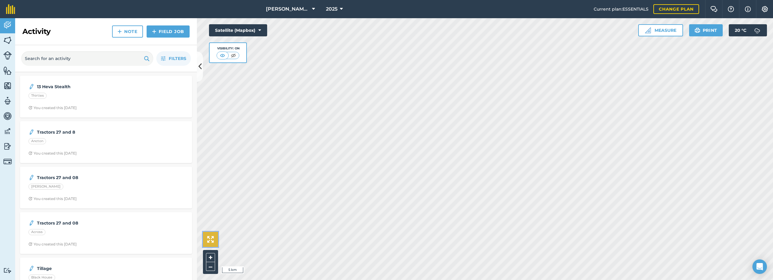
click at [205, 239] on button at bounding box center [210, 239] width 15 height 15
click at [5, 100] on img at bounding box center [7, 100] width 8 height 9
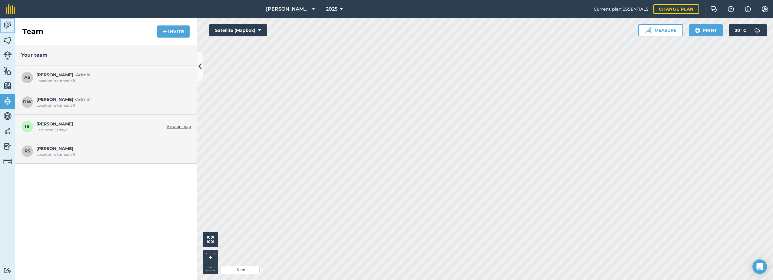
click at [11, 22] on img at bounding box center [7, 25] width 8 height 9
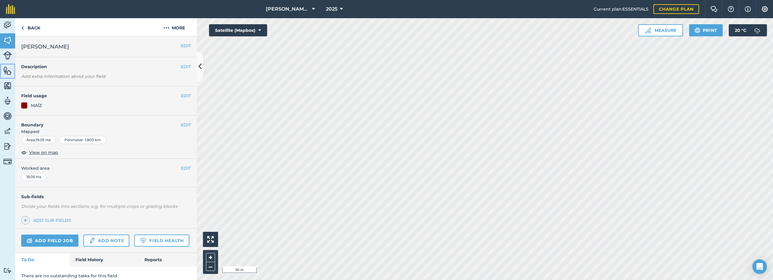
click at [6, 70] on img at bounding box center [7, 70] width 8 height 9
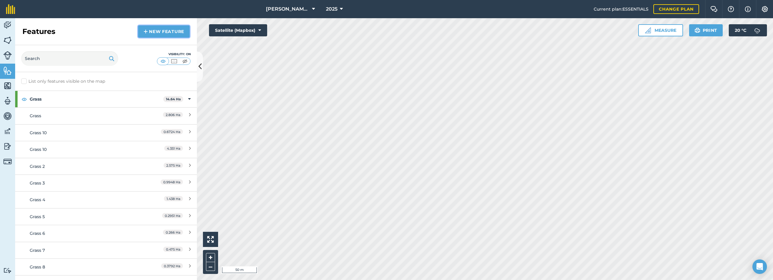
click at [147, 32] on img at bounding box center [146, 31] width 4 height 7
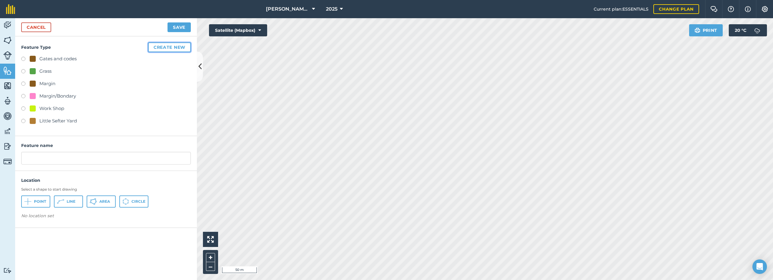
click at [156, 48] on button "Create new" at bounding box center [169, 47] width 43 height 10
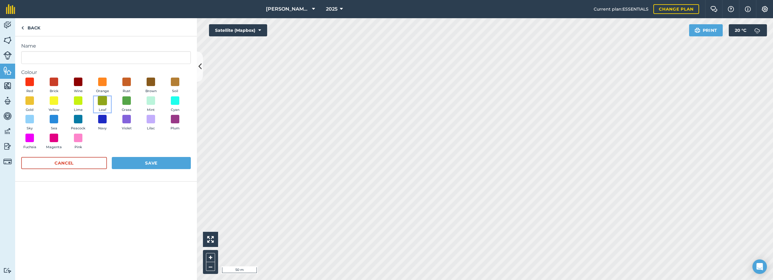
click at [105, 102] on span at bounding box center [102, 100] width 9 height 9
click at [59, 60] on input "Name" at bounding box center [106, 57] width 170 height 13
type input "Field Entrance"
click at [152, 162] on button "Save" at bounding box center [151, 163] width 79 height 12
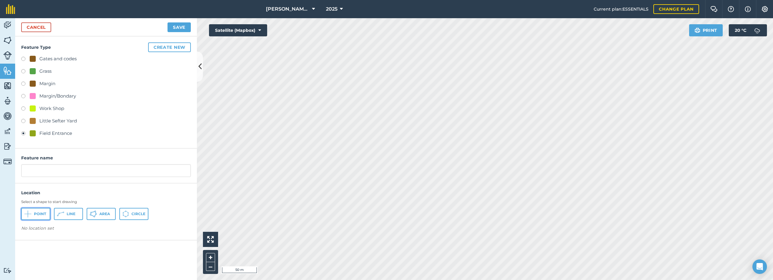
click at [43, 213] on span "Point" at bounding box center [40, 213] width 12 height 5
click at [187, 25] on button "Save" at bounding box center [178, 27] width 23 height 10
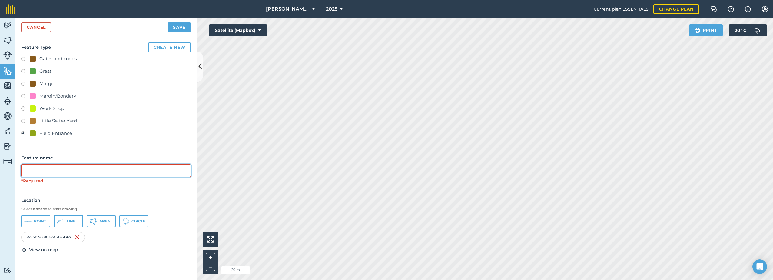
click at [70, 172] on input "text" at bounding box center [106, 170] width 170 height 13
drag, startPoint x: 77, startPoint y: 134, endPoint x: 39, endPoint y: 132, distance: 37.6
click at [39, 132] on div "Field Entrance" at bounding box center [106, 134] width 170 height 9
click at [53, 173] on input "text" at bounding box center [106, 170] width 170 height 13
paste input "Field Entrance"
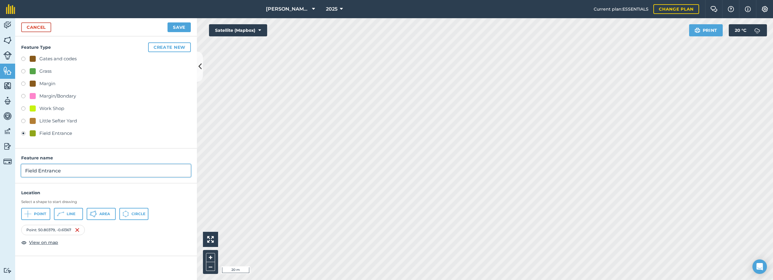
type input "Field Entrance"
click at [171, 28] on button "Save" at bounding box center [178, 27] width 23 height 10
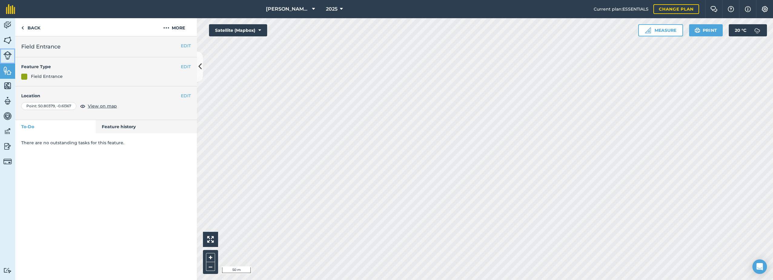
click at [7, 58] on img at bounding box center [7, 55] width 8 height 8
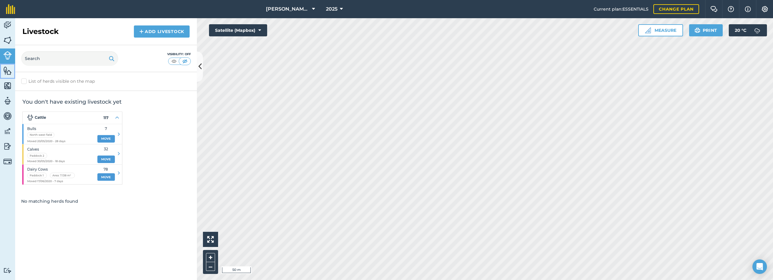
click at [8, 73] on img at bounding box center [7, 70] width 8 height 9
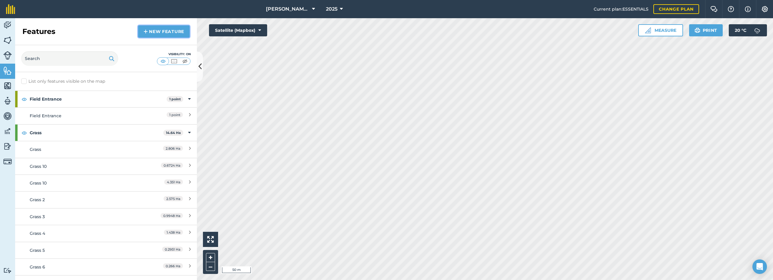
click at [152, 28] on link "New feature" at bounding box center [163, 31] width 51 height 12
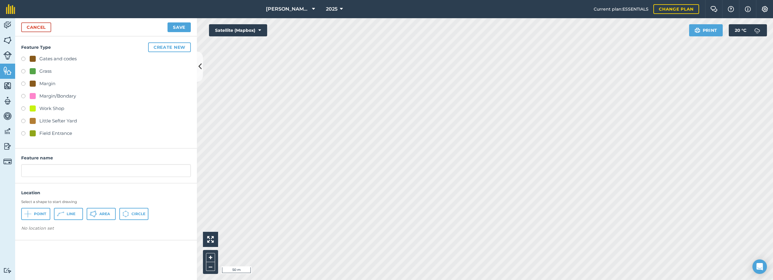
click at [23, 134] on label at bounding box center [25, 134] width 8 height 6
radio input "true"
type input "Field Entrance 2"
click at [36, 214] on span "Point" at bounding box center [40, 213] width 12 height 5
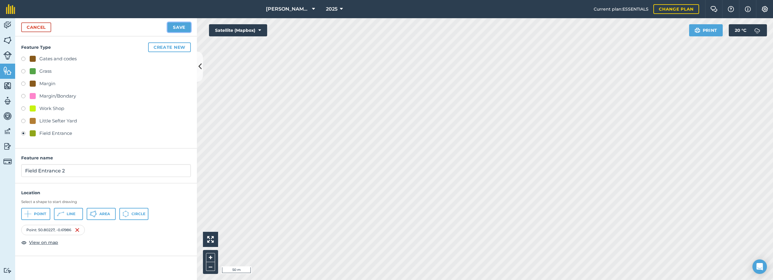
click at [182, 28] on button "Save" at bounding box center [178, 27] width 23 height 10
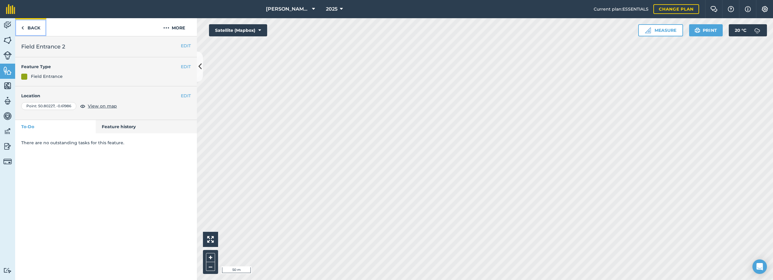
click at [28, 30] on link "Back" at bounding box center [30, 27] width 31 height 18
click at [30, 29] on link "Back" at bounding box center [30, 27] width 31 height 18
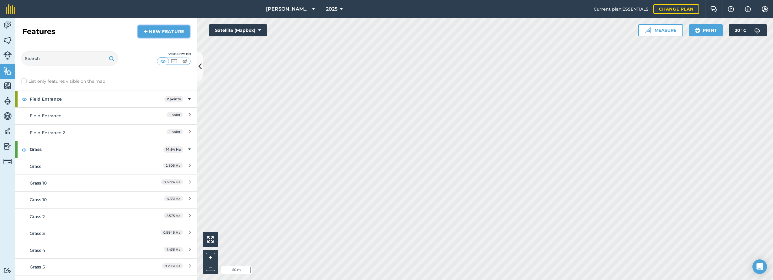
click at [171, 32] on link "New feature" at bounding box center [163, 31] width 51 height 12
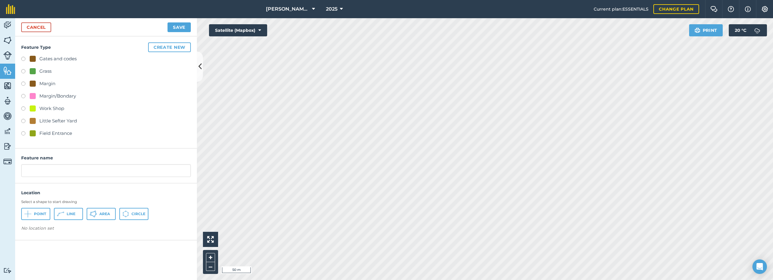
click at [48, 134] on div "Field Entrance" at bounding box center [55, 133] width 33 height 7
radio input "true"
type input "Field Entrance 3"
click at [36, 215] on span "Point" at bounding box center [40, 213] width 12 height 5
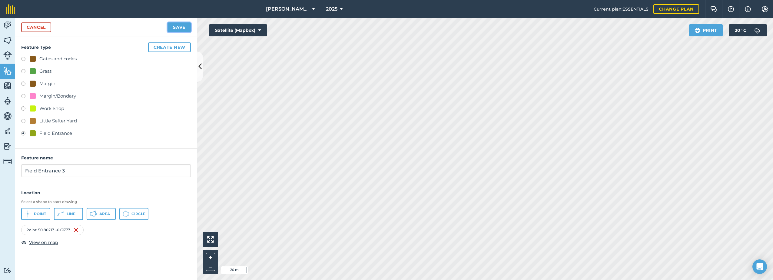
click at [178, 26] on button "Save" at bounding box center [178, 27] width 23 height 10
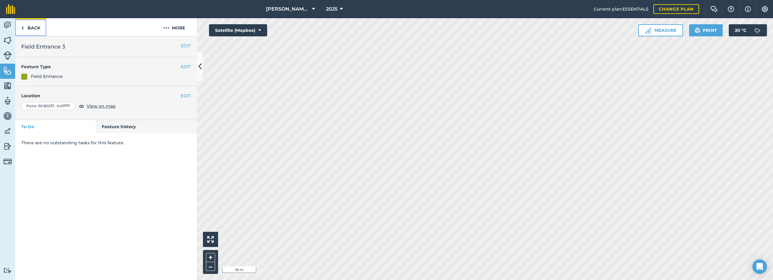
click at [25, 28] on link "Back" at bounding box center [30, 27] width 31 height 18
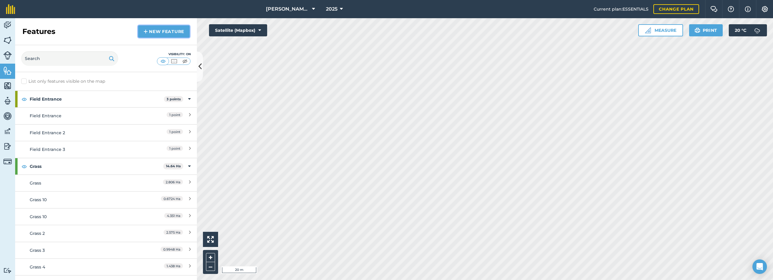
click at [159, 30] on link "New feature" at bounding box center [163, 31] width 51 height 12
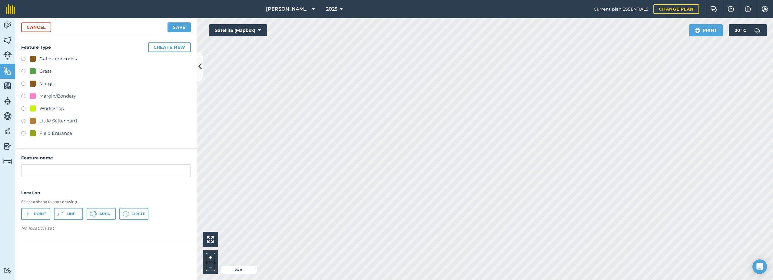
click at [38, 133] on div "Field Entrance" at bounding box center [51, 133] width 42 height 7
radio input "true"
type input "Field Entrance 4"
drag, startPoint x: 30, startPoint y: 214, endPoint x: 114, endPoint y: 214, distance: 83.6
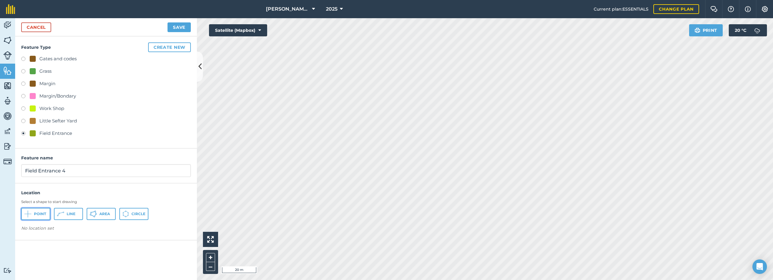
click at [31, 214] on icon at bounding box center [27, 213] width 7 height 7
click at [176, 26] on button "Save" at bounding box center [178, 27] width 23 height 10
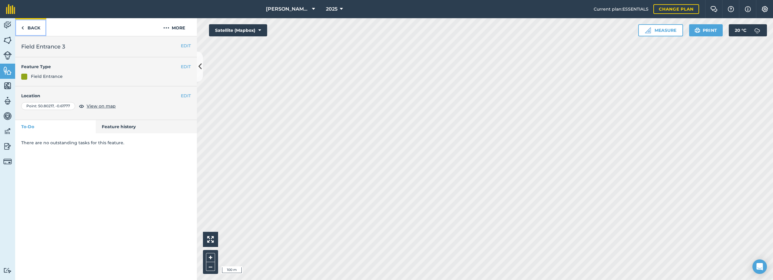
click at [31, 26] on link "Back" at bounding box center [30, 27] width 31 height 18
click at [12, 26] on img at bounding box center [7, 25] width 8 height 9
click at [8, 49] on link "Livestock" at bounding box center [7, 55] width 15 height 15
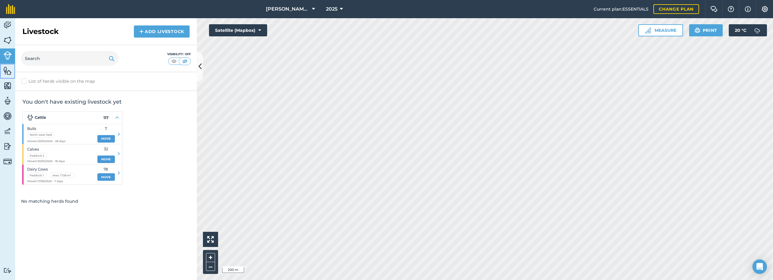
click at [9, 72] on img at bounding box center [7, 70] width 8 height 9
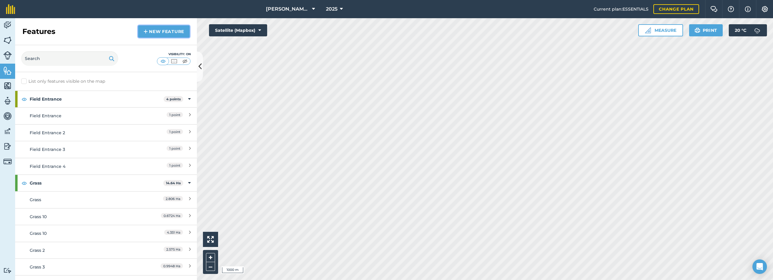
click at [147, 32] on img at bounding box center [146, 31] width 4 height 7
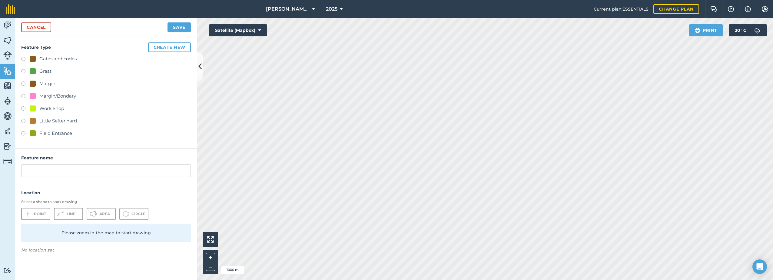
click at [22, 58] on label at bounding box center [25, 60] width 8 height 6
radio input "true"
click at [46, 61] on div "Gates and codes" at bounding box center [57, 58] width 37 height 7
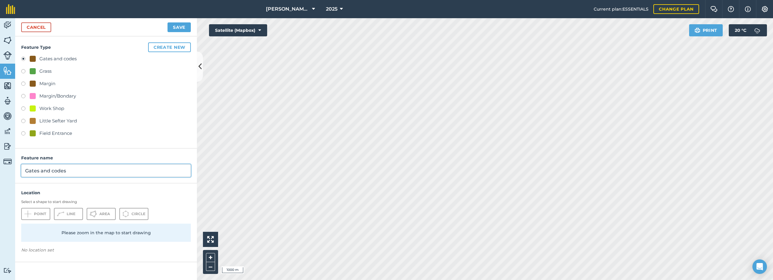
drag, startPoint x: 51, startPoint y: 170, endPoint x: 19, endPoint y: 173, distance: 32.0
click at [19, 173] on div "Feature name Gates and codes" at bounding box center [106, 165] width 182 height 35
type input "Codes"
click at [180, 25] on button "Save" at bounding box center [178, 27] width 23 height 10
click at [177, 28] on button "Save" at bounding box center [178, 27] width 23 height 10
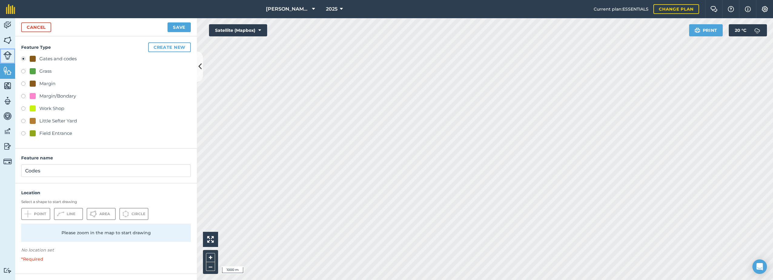
click at [8, 58] on img at bounding box center [7, 55] width 8 height 8
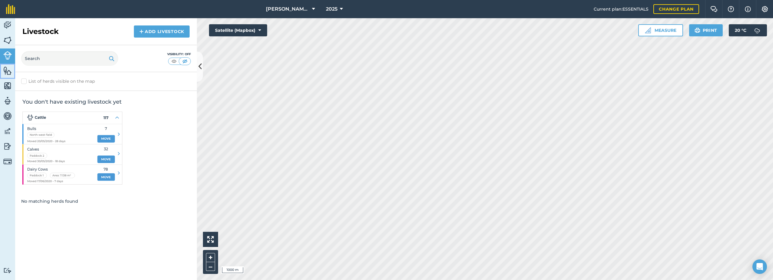
click at [6, 71] on img at bounding box center [7, 70] width 8 height 9
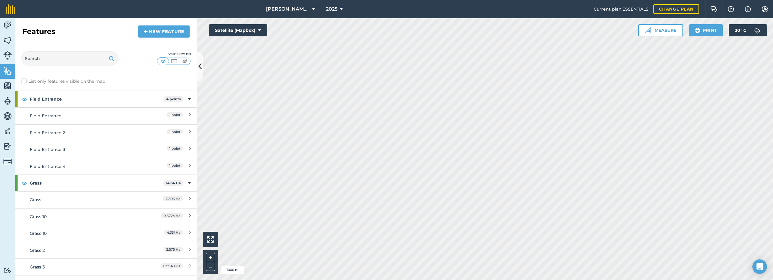
click at [24, 82] on label "List only features visible on the map" at bounding box center [63, 81] width 84 height 6
click at [24, 82] on input "List only features visible on the map" at bounding box center [23, 80] width 4 height 4
click at [24, 82] on label "List only features visible on the map" at bounding box center [63, 81] width 84 height 6
click at [24, 82] on input "List only features visible on the map" at bounding box center [23, 80] width 4 height 4
click at [24, 82] on label "List only features visible on the map" at bounding box center [63, 81] width 84 height 6
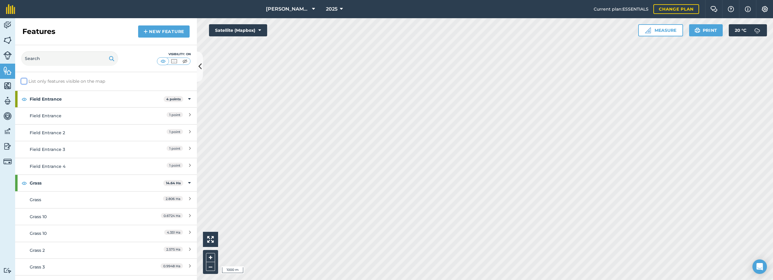
click at [24, 82] on input "List only features visible on the map" at bounding box center [23, 80] width 4 height 4
checkbox input "true"
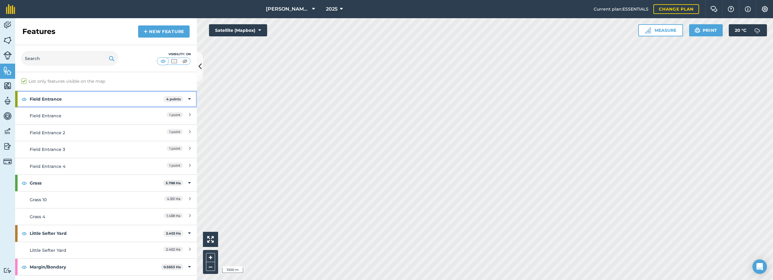
click at [188, 100] on icon at bounding box center [189, 99] width 3 height 7
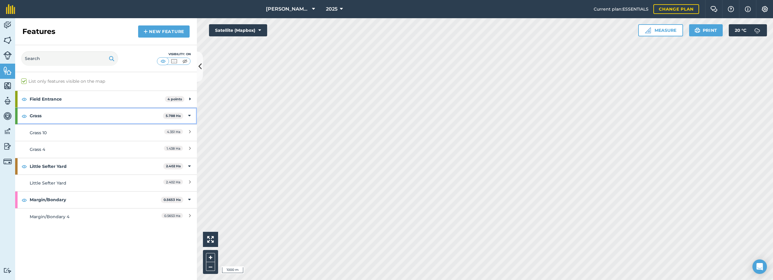
click at [189, 117] on icon at bounding box center [189, 115] width 3 height 7
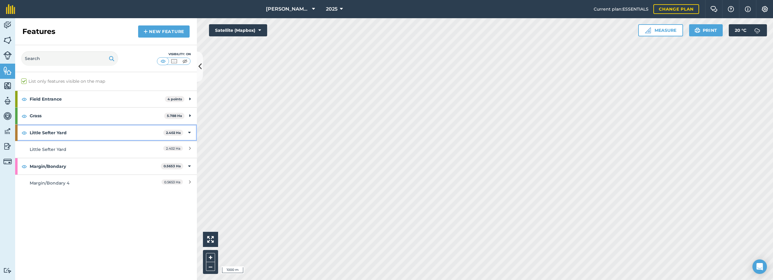
drag, startPoint x: 189, startPoint y: 133, endPoint x: 187, endPoint y: 136, distance: 3.3
click at [189, 133] on icon at bounding box center [189, 132] width 3 height 7
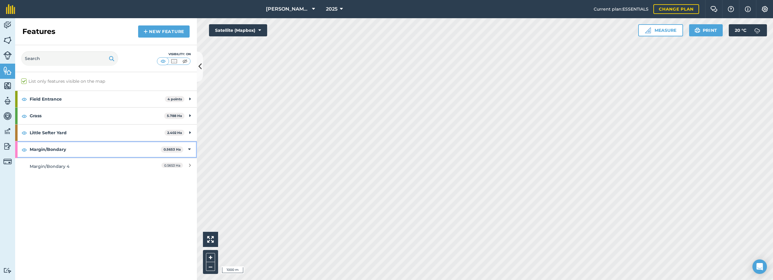
click at [190, 151] on icon at bounding box center [189, 149] width 3 height 7
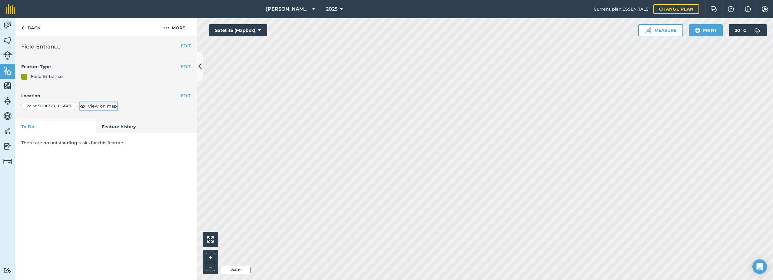
click at [100, 104] on span "View on map" at bounding box center [102, 106] width 29 height 7
click at [7, 25] on img at bounding box center [7, 25] width 8 height 9
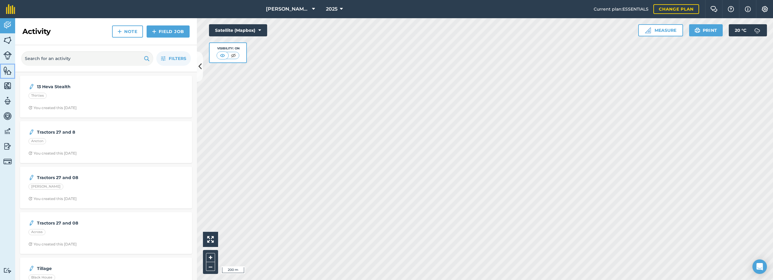
click at [6, 73] on img at bounding box center [7, 70] width 8 height 9
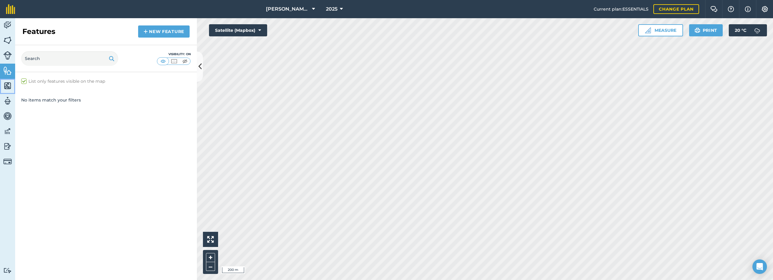
click at [10, 84] on img at bounding box center [7, 85] width 8 height 9
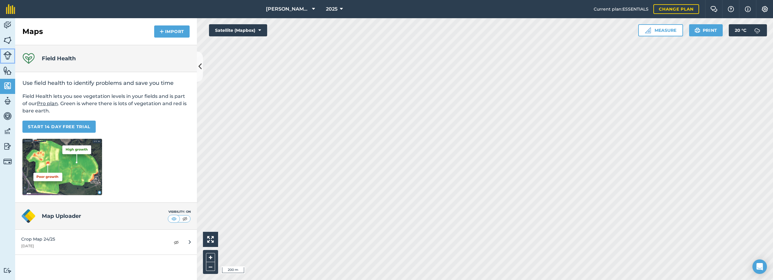
click at [9, 57] on img at bounding box center [7, 55] width 8 height 8
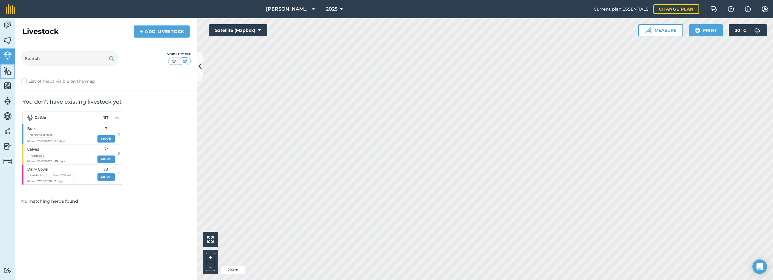
click at [8, 70] on img at bounding box center [7, 70] width 8 height 9
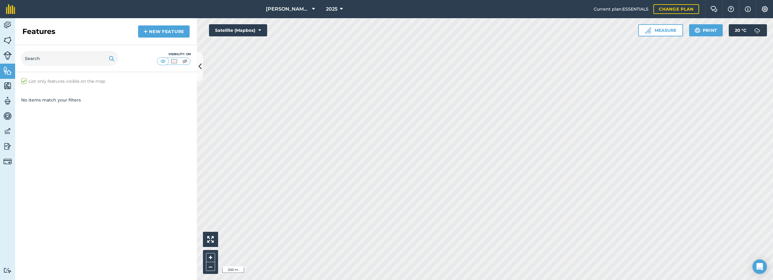
click at [24, 81] on label "List only features visible on the map" at bounding box center [63, 81] width 84 height 6
click at [24, 81] on input "List only features visible on the map" at bounding box center [23, 80] width 4 height 4
checkbox input "false"
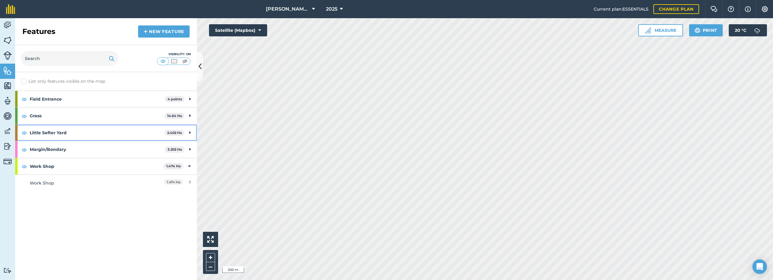
click at [190, 133] on icon at bounding box center [190, 132] width 2 height 7
click at [92, 133] on strong "Little Sefter Yard" at bounding box center [97, 132] width 134 height 16
click at [92, 133] on strong "Little Sefter Yard" at bounding box center [97, 132] width 135 height 16
click at [92, 133] on strong "Little Sefter Yard" at bounding box center [97, 132] width 134 height 16
click at [92, 133] on strong "Little Sefter Yard" at bounding box center [97, 132] width 135 height 16
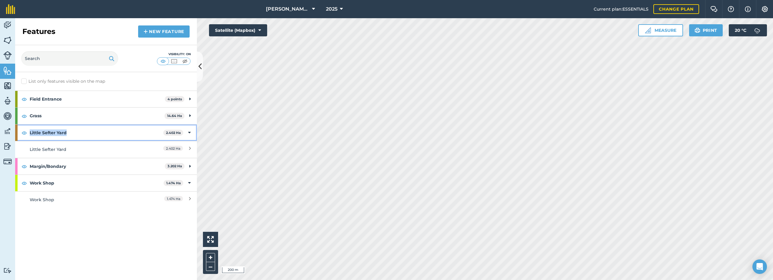
drag, startPoint x: 92, startPoint y: 133, endPoint x: 48, endPoint y: 131, distance: 44.0
click at [48, 131] on strong "Little Sefter Yard" at bounding box center [97, 132] width 134 height 16
drag, startPoint x: 65, startPoint y: 130, endPoint x: 51, endPoint y: 130, distance: 14.2
click at [51, 130] on strong "Little Sefter Yard" at bounding box center [97, 132] width 135 height 16
click at [23, 134] on img at bounding box center [23, 132] width 5 height 7
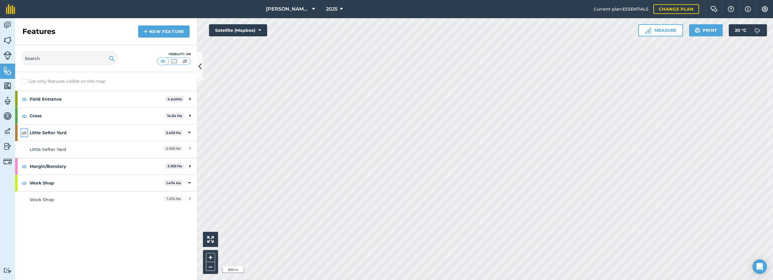
click at [23, 134] on img at bounding box center [23, 132] width 5 height 7
click at [152, 35] on link "New feature" at bounding box center [163, 31] width 51 height 12
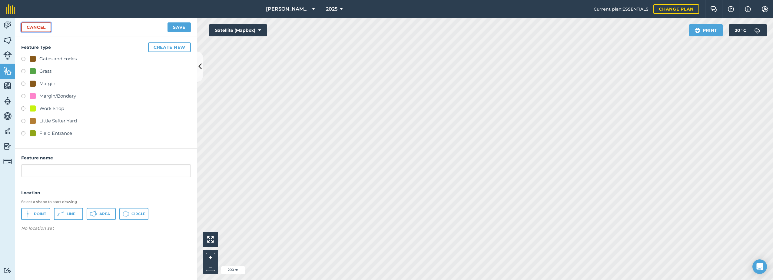
click at [40, 28] on link "Cancel" at bounding box center [36, 27] width 30 height 10
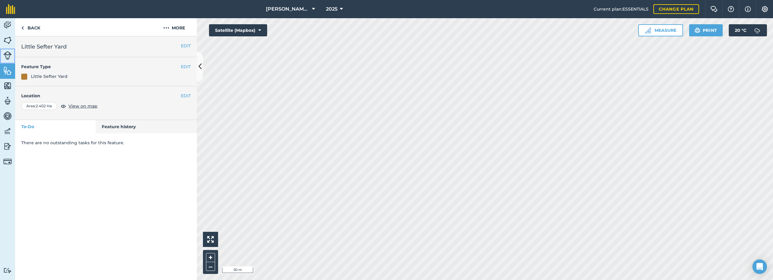
click at [9, 53] on img at bounding box center [7, 55] width 8 height 8
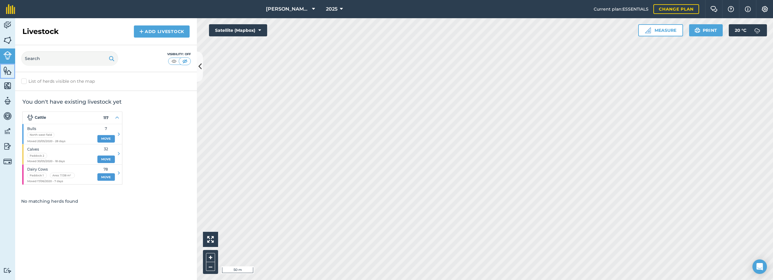
click at [9, 72] on img at bounding box center [7, 70] width 8 height 9
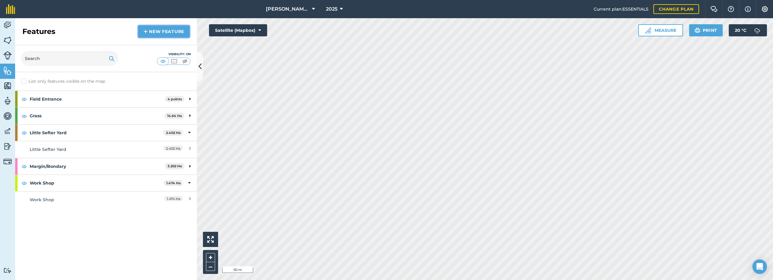
click at [163, 31] on link "New feature" at bounding box center [163, 31] width 51 height 12
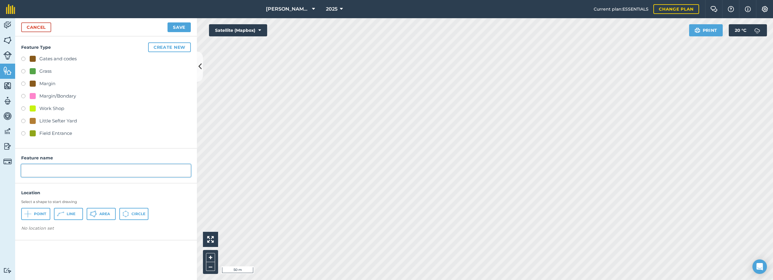
click at [41, 172] on input "text" at bounding box center [106, 170] width 170 height 13
type input "Frog Farm"
click at [177, 49] on button "Create new" at bounding box center [169, 47] width 43 height 10
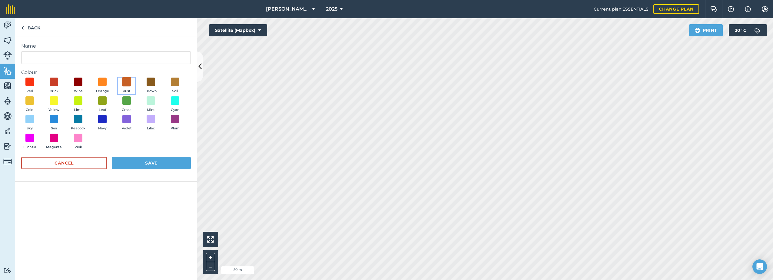
click at [127, 83] on span at bounding box center [126, 81] width 9 height 9
click at [53, 58] on input "Name" at bounding box center [106, 57] width 170 height 13
type input "Frog Farm"
click at [140, 162] on button "Save" at bounding box center [151, 163] width 79 height 12
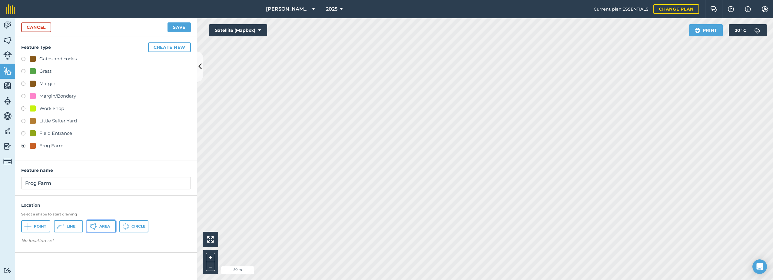
click at [98, 226] on button "Area" at bounding box center [101, 226] width 29 height 12
click at [175, 28] on button "Save" at bounding box center [178, 27] width 23 height 10
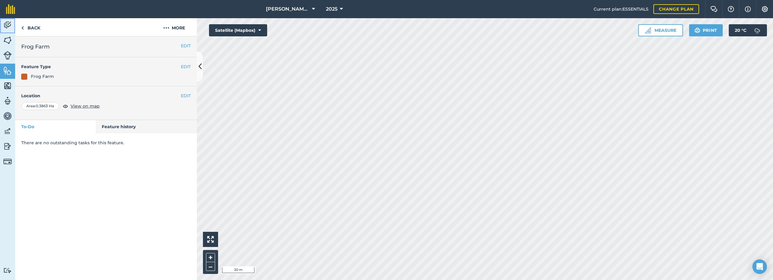
click at [9, 23] on img at bounding box center [7, 25] width 8 height 9
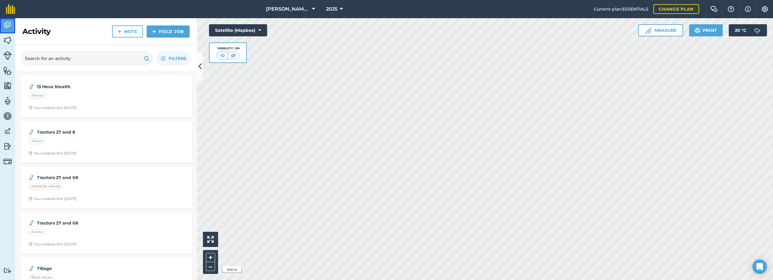
click at [7, 27] on img at bounding box center [7, 25] width 8 height 9
click at [199, 62] on icon at bounding box center [199, 66] width 3 height 11
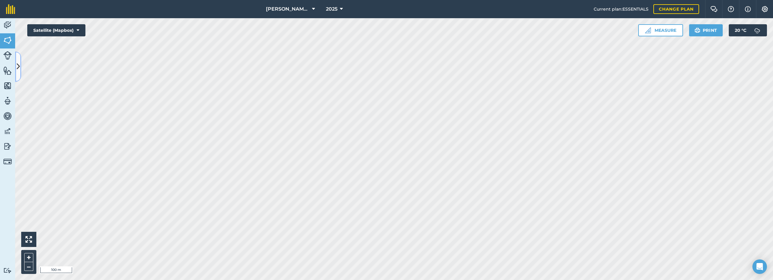
click at [18, 63] on icon at bounding box center [18, 66] width 3 height 11
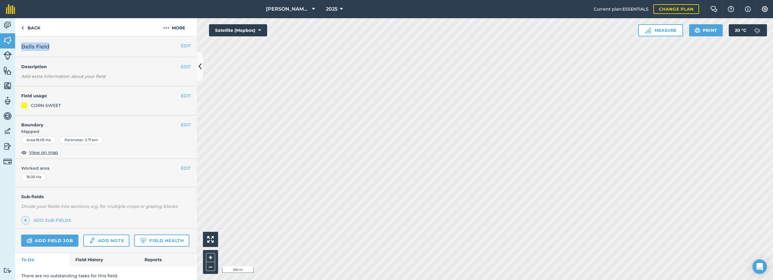
drag, startPoint x: 53, startPoint y: 48, endPoint x: 22, endPoint y: 49, distance: 31.2
click at [22, 49] on h2 "Bells Field" at bounding box center [101, 46] width 160 height 8
drag, startPoint x: 22, startPoint y: 49, endPoint x: 46, endPoint y: 46, distance: 24.0
click at [168, 29] on img at bounding box center [166, 27] width 6 height 7
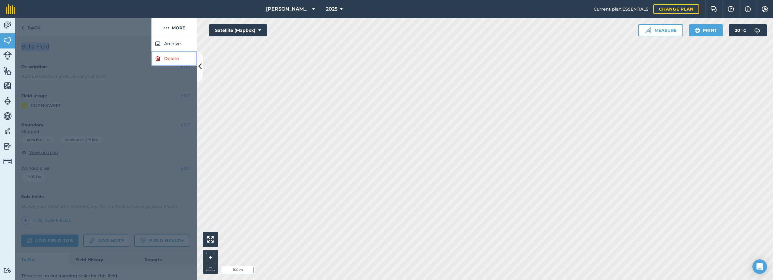
click at [163, 60] on link "Delete" at bounding box center [173, 58] width 45 height 15
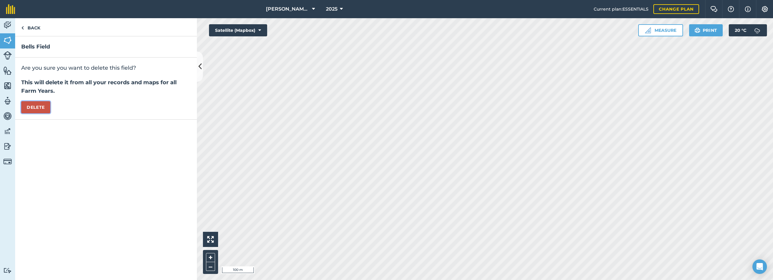
drag, startPoint x: 29, startPoint y: 103, endPoint x: 33, endPoint y: 104, distance: 4.0
click at [29, 104] on button "Delete" at bounding box center [35, 107] width 29 height 12
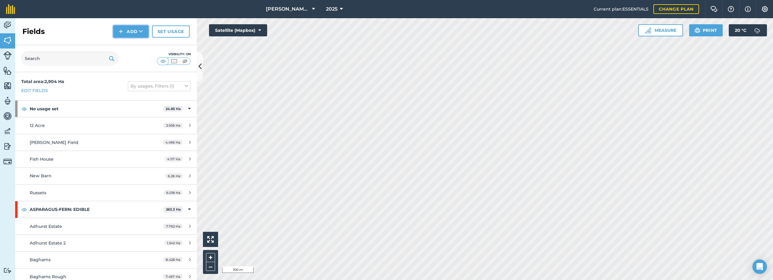
click at [126, 29] on button "Add" at bounding box center [130, 31] width 35 height 12
click at [128, 44] on link "Draw" at bounding box center [130, 44] width 33 height 13
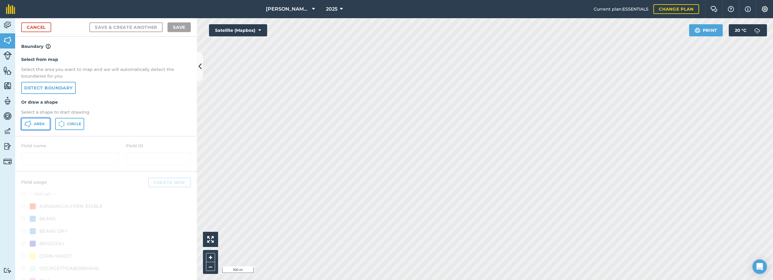
click at [37, 126] on span "Area" at bounding box center [39, 123] width 11 height 5
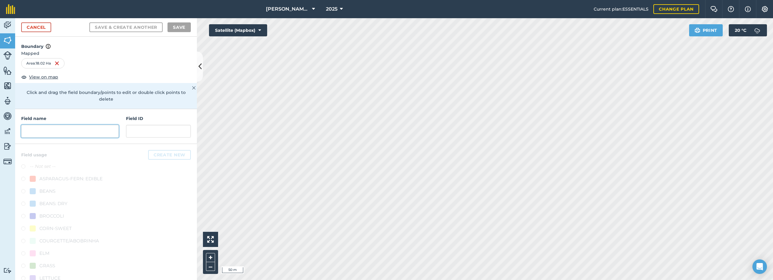
paste input "Bells Field"
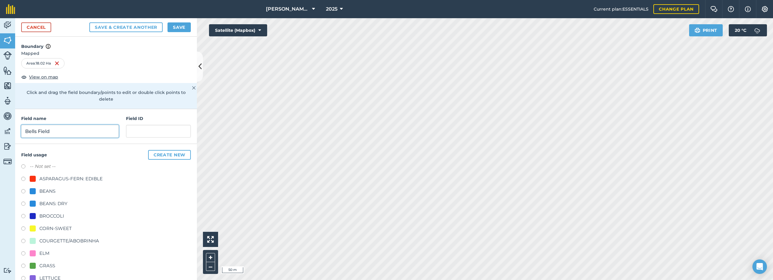
type input "Bells Field"
drag, startPoint x: 43, startPoint y: 228, endPoint x: 48, endPoint y: 228, distance: 4.9
click at [44, 229] on div "CORN-SWEET" at bounding box center [55, 228] width 32 height 7
radio input "true"
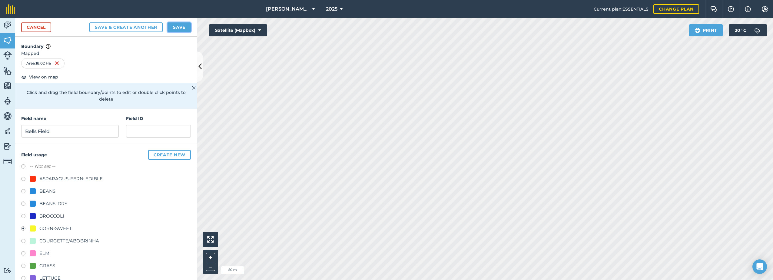
click at [175, 27] on button "Save" at bounding box center [178, 27] width 23 height 10
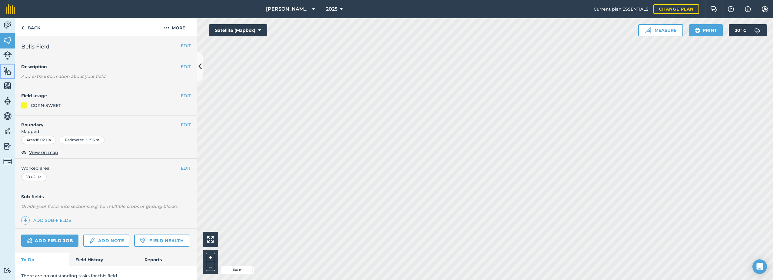
click at [3, 71] on link "Features" at bounding box center [7, 71] width 15 height 15
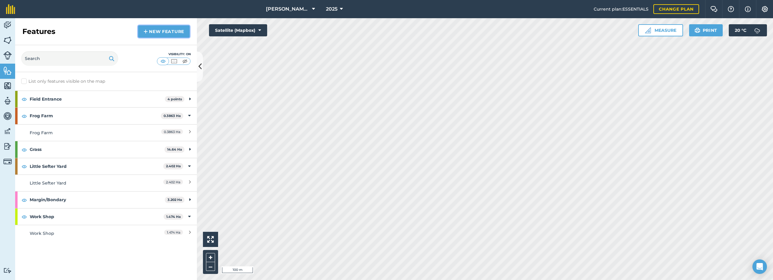
click at [145, 33] on img at bounding box center [146, 31] width 4 height 7
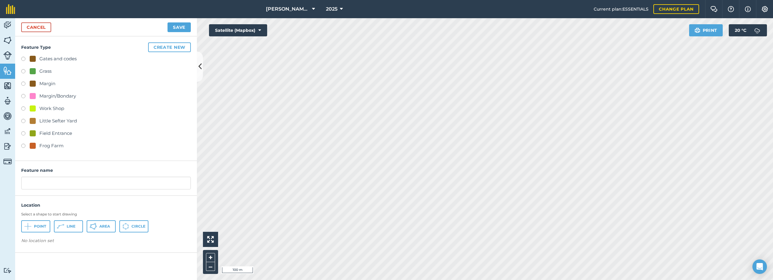
click at [46, 96] on div "Margin/Bondary" at bounding box center [57, 95] width 37 height 7
radio input "true"
type input "Margin/Bondary 5"
drag, startPoint x: 97, startPoint y: 227, endPoint x: 103, endPoint y: 227, distance: 6.1
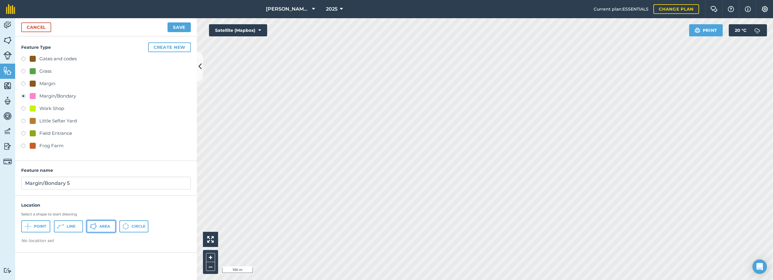
click at [97, 227] on button "Area" at bounding box center [101, 226] width 29 height 12
click at [184, 27] on button "Save" at bounding box center [178, 27] width 23 height 10
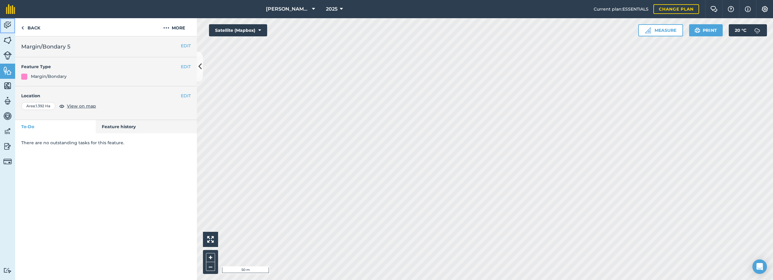
drag, startPoint x: 8, startPoint y: 24, endPoint x: 14, endPoint y: 24, distance: 5.5
click at [8, 24] on img at bounding box center [7, 25] width 8 height 9
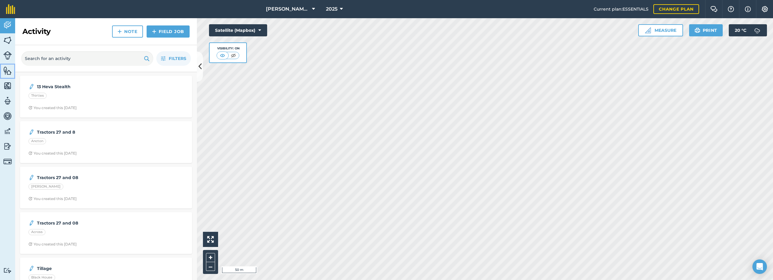
click at [5, 71] on img at bounding box center [7, 70] width 8 height 9
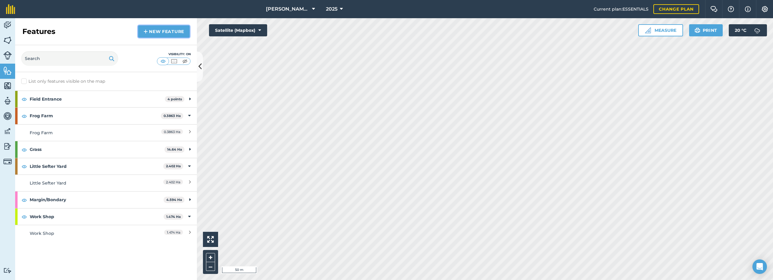
click at [157, 31] on link "New feature" at bounding box center [163, 31] width 51 height 12
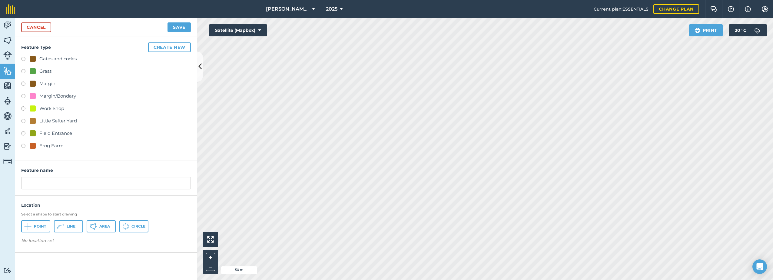
click at [24, 71] on label at bounding box center [25, 72] width 8 height 6
radio input "true"
type input "Grass 10"
click at [103, 228] on span "Area" at bounding box center [104, 226] width 11 height 5
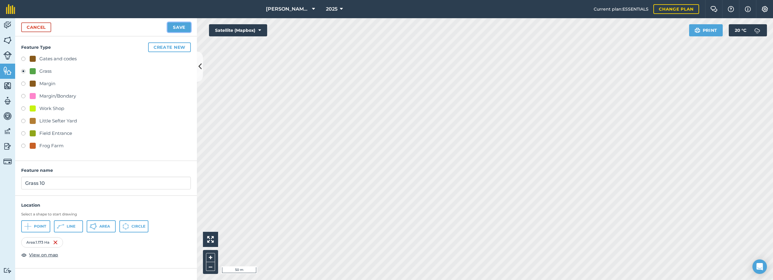
click at [185, 28] on button "Save" at bounding box center [178, 27] width 23 height 10
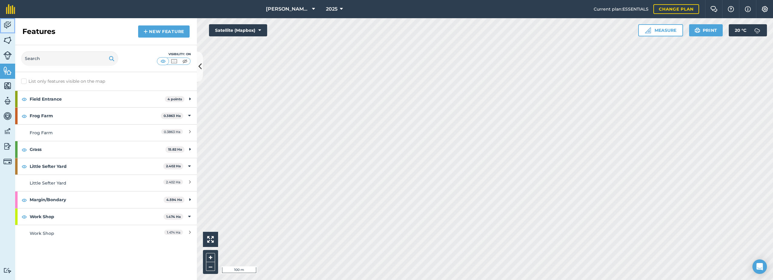
click at [8, 25] on img at bounding box center [7, 25] width 8 height 9
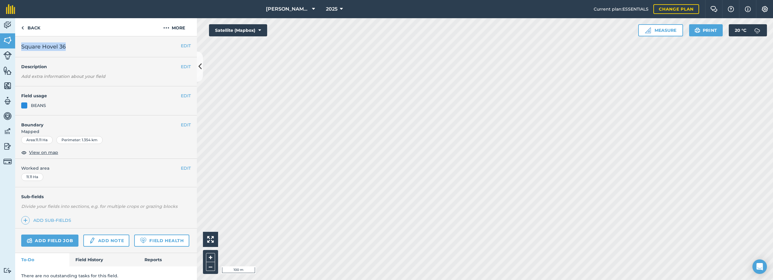
drag, startPoint x: 69, startPoint y: 46, endPoint x: 21, endPoint y: 46, distance: 48.4
click at [21, 46] on div "EDIT Square Hovel 36" at bounding box center [106, 46] width 182 height 21
click at [170, 25] on button "More" at bounding box center [173, 27] width 45 height 18
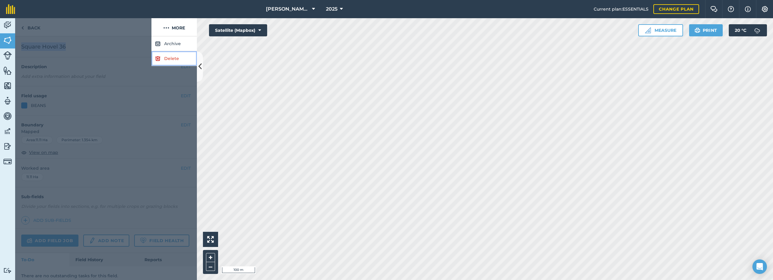
click at [161, 58] on link "Delete" at bounding box center [173, 58] width 45 height 15
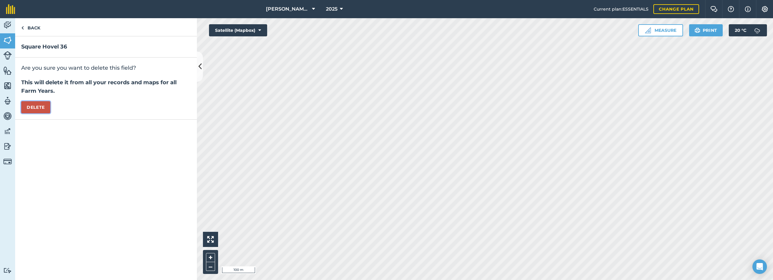
click at [33, 107] on button "Delete" at bounding box center [35, 107] width 29 height 12
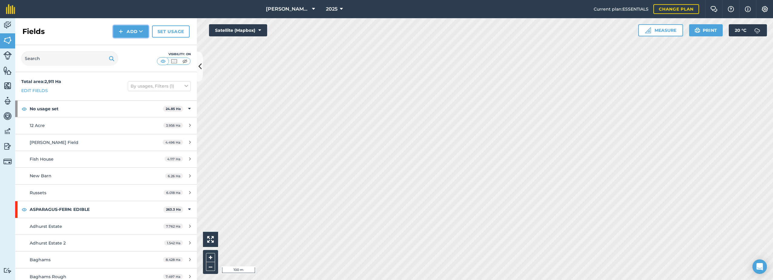
drag, startPoint x: 129, startPoint y: 33, endPoint x: 133, endPoint y: 36, distance: 5.2
click at [129, 32] on button "Add" at bounding box center [130, 31] width 35 height 12
click at [134, 45] on link "Draw" at bounding box center [130, 44] width 33 height 13
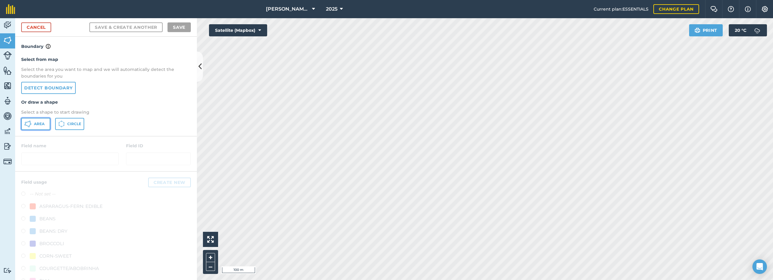
click at [37, 125] on span "Area" at bounding box center [39, 123] width 11 height 5
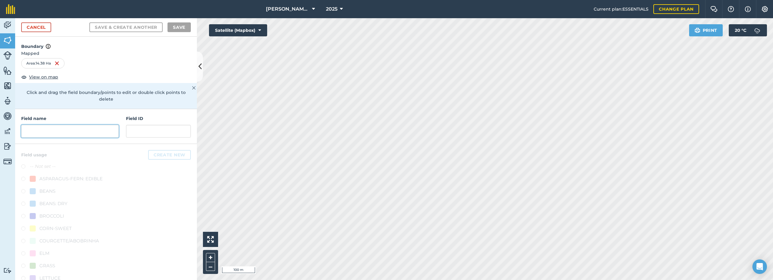
paste input "Square Hovel 36"
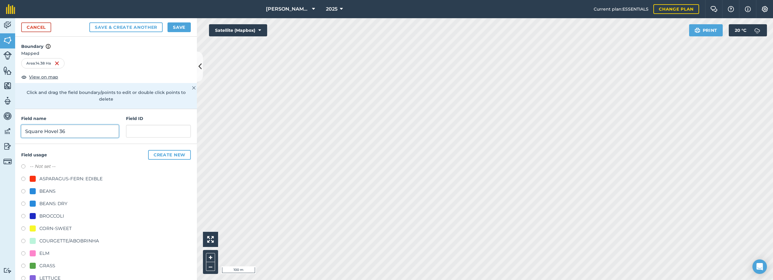
type input "Square Hovel 36"
drag, startPoint x: 37, startPoint y: 190, endPoint x: 49, endPoint y: 188, distance: 11.9
click at [37, 190] on div "BEANS" at bounding box center [43, 190] width 26 height 7
radio input "true"
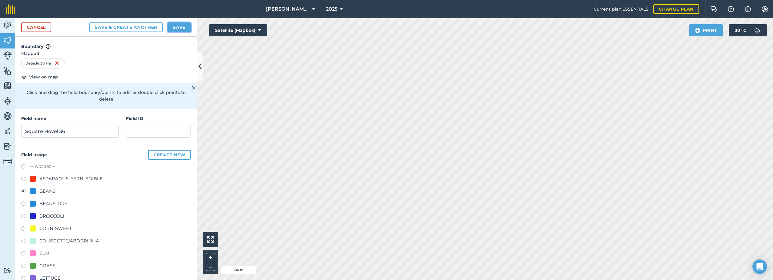
click at [179, 30] on button "Save" at bounding box center [178, 27] width 23 height 10
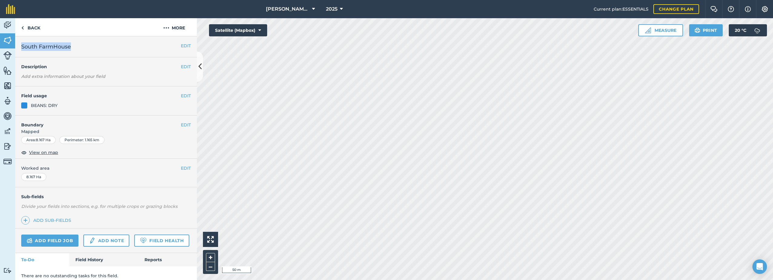
drag, startPoint x: 74, startPoint y: 47, endPoint x: 23, endPoint y: 46, distance: 51.5
click at [23, 46] on h2 "South FarmHouse" at bounding box center [101, 46] width 160 height 8
click at [168, 27] on img at bounding box center [166, 27] width 6 height 7
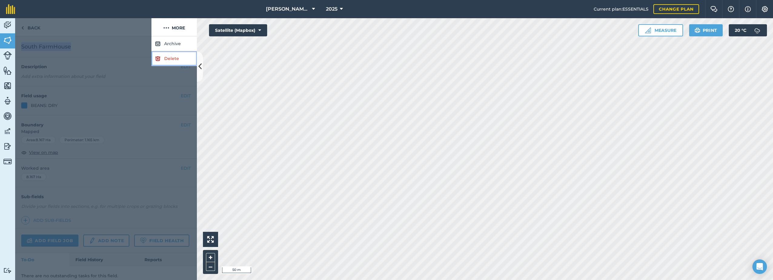
click at [170, 57] on link "Delete" at bounding box center [173, 58] width 45 height 15
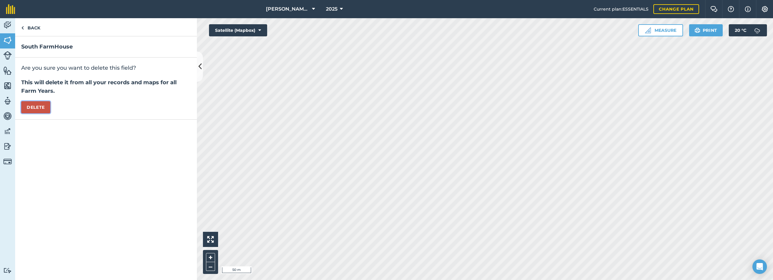
click at [44, 106] on button "Delete" at bounding box center [35, 107] width 29 height 12
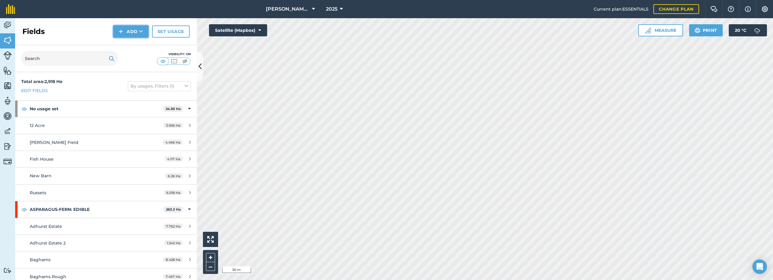
click at [125, 27] on button "Add" at bounding box center [130, 31] width 35 height 12
click at [124, 45] on link "Draw" at bounding box center [130, 44] width 33 height 13
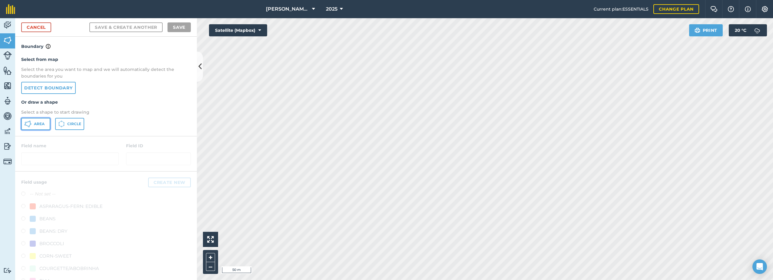
click at [38, 124] on span "Area" at bounding box center [39, 123] width 11 height 5
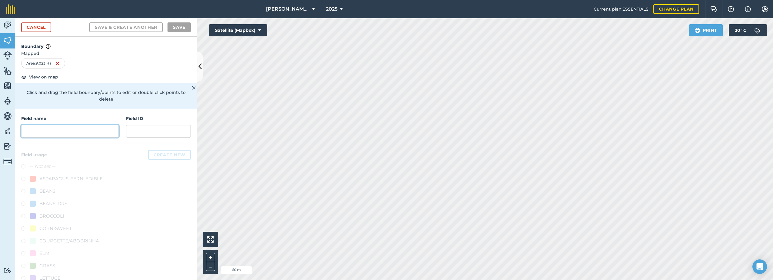
click at [70, 131] on input "text" at bounding box center [70, 131] width 98 height 13
paste input "South FarmHouse"
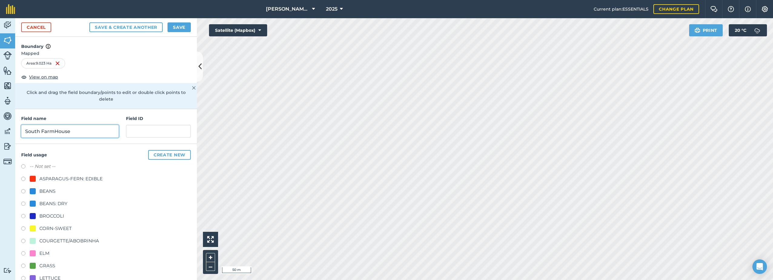
type input "South FarmHouse"
click at [45, 190] on div "BEANS" at bounding box center [47, 190] width 16 height 7
click at [27, 191] on label at bounding box center [25, 192] width 8 height 6
radio input "true"
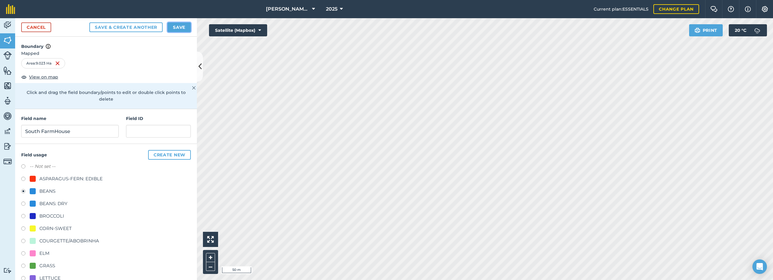
click at [182, 27] on button "Save" at bounding box center [178, 27] width 23 height 10
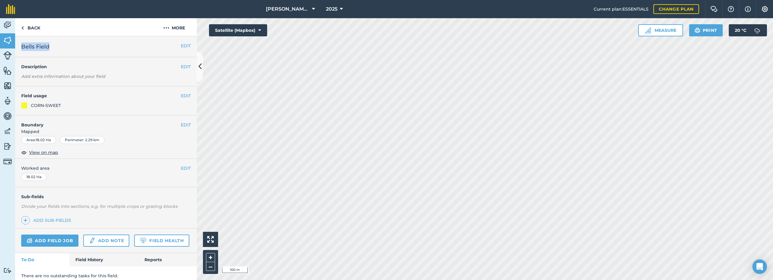
drag, startPoint x: 51, startPoint y: 45, endPoint x: 23, endPoint y: 46, distance: 27.6
click at [23, 46] on h2 "Bells Field" at bounding box center [101, 46] width 160 height 8
click at [165, 30] on img at bounding box center [166, 27] width 6 height 7
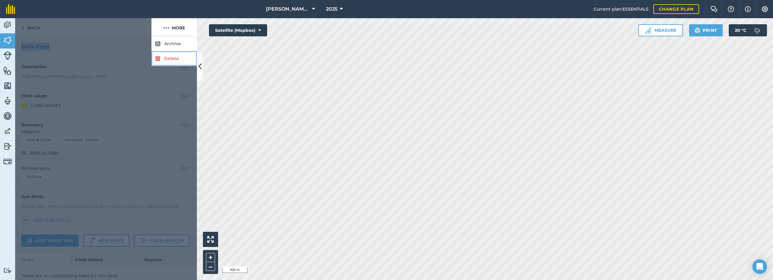
click at [166, 62] on link "Delete" at bounding box center [173, 58] width 45 height 15
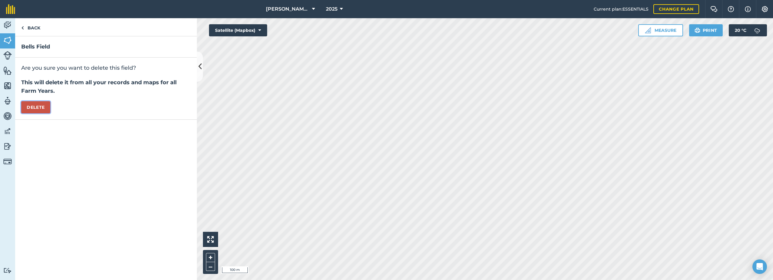
click at [36, 108] on button "Delete" at bounding box center [35, 107] width 29 height 12
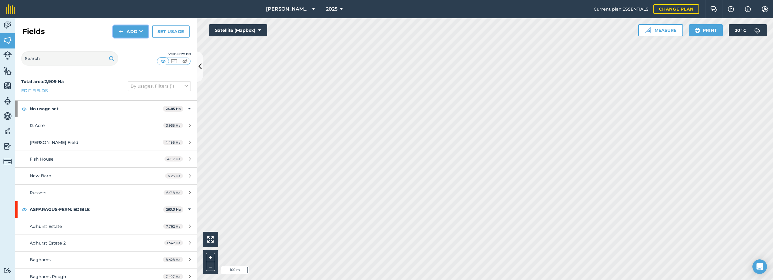
click at [130, 30] on button "Add" at bounding box center [130, 31] width 35 height 12
click at [133, 43] on link "Draw" at bounding box center [130, 44] width 33 height 13
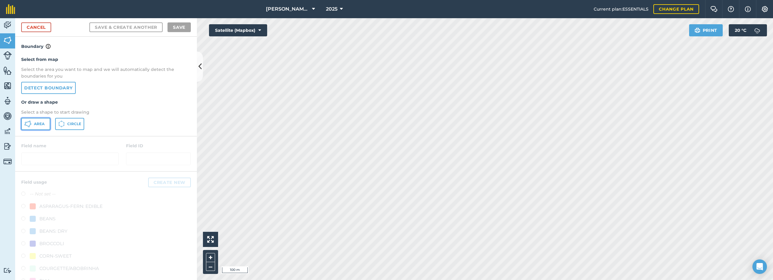
click at [35, 121] on button "Area" at bounding box center [35, 124] width 29 height 12
click at [384, 277] on html "[PERSON_NAME] Farm Life 2025 Current plan : ESSENTIALS Change plan Farm Chat He…" at bounding box center [386, 140] width 773 height 280
click at [354, 8] on div "[PERSON_NAME] Farm Life 2025 Current plan : ESSENTIALS Change plan Farm Chat He…" at bounding box center [386, 140] width 773 height 280
click at [375, 9] on div "[PERSON_NAME] Farm Life 2025 Current plan : ESSENTIALS Change plan Farm Chat He…" at bounding box center [386, 140] width 773 height 280
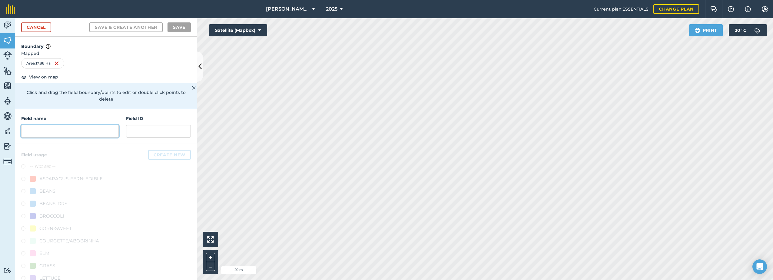
click at [66, 130] on input "text" at bounding box center [70, 131] width 98 height 13
paste input "Bells Field"
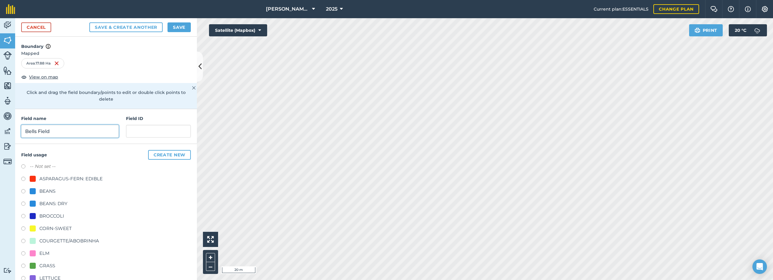
type input "Bells Field"
click at [37, 230] on div "CORN-SWEET" at bounding box center [51, 228] width 42 height 7
radio input "true"
click at [180, 28] on button "Save" at bounding box center [178, 27] width 23 height 10
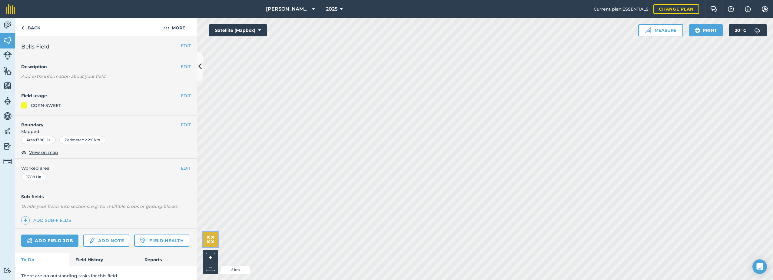
click at [210, 238] on img at bounding box center [210, 239] width 7 height 7
